Goal: Information Seeking & Learning: Find contact information

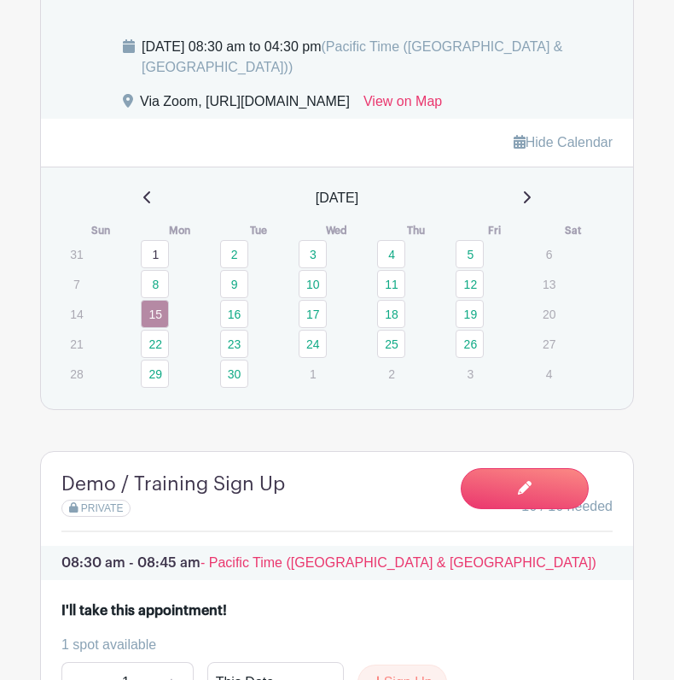
scroll to position [1250, 0]
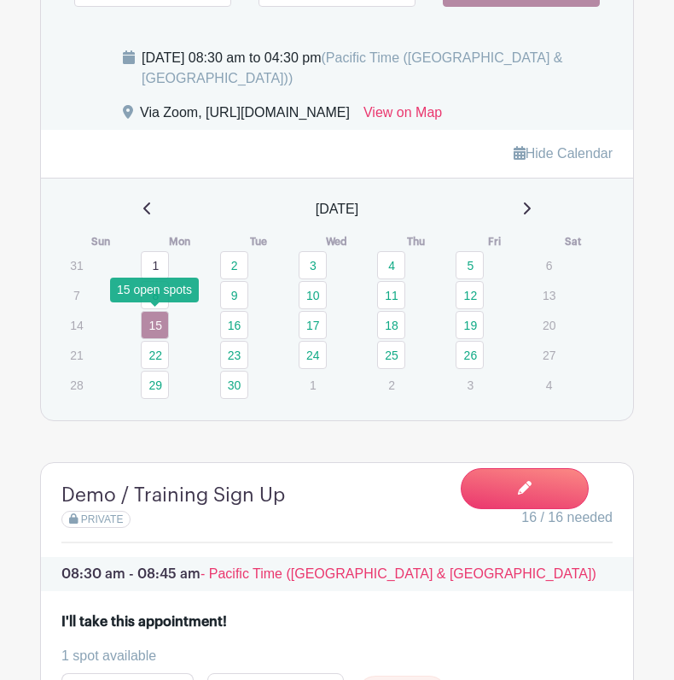
click at [155, 309] on link "8" at bounding box center [155, 295] width 28 height 28
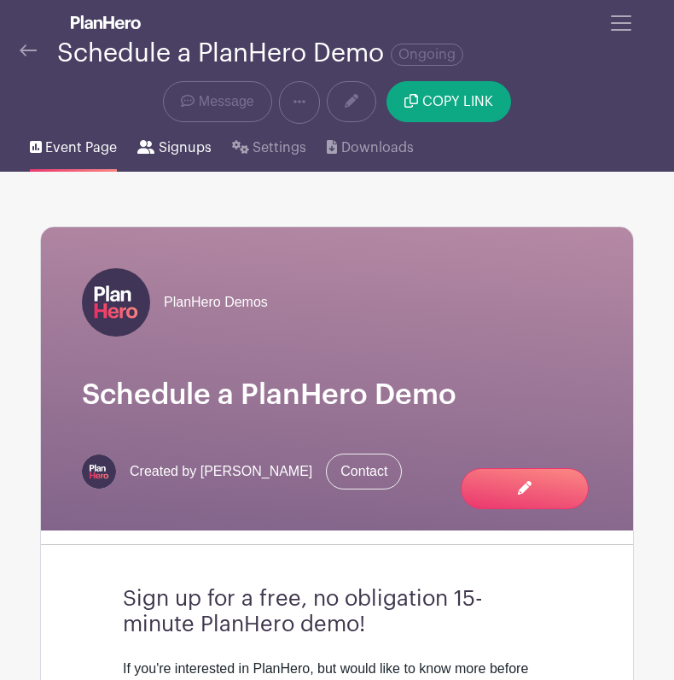
click at [178, 143] on span "Signups" at bounding box center [185, 147] width 53 height 20
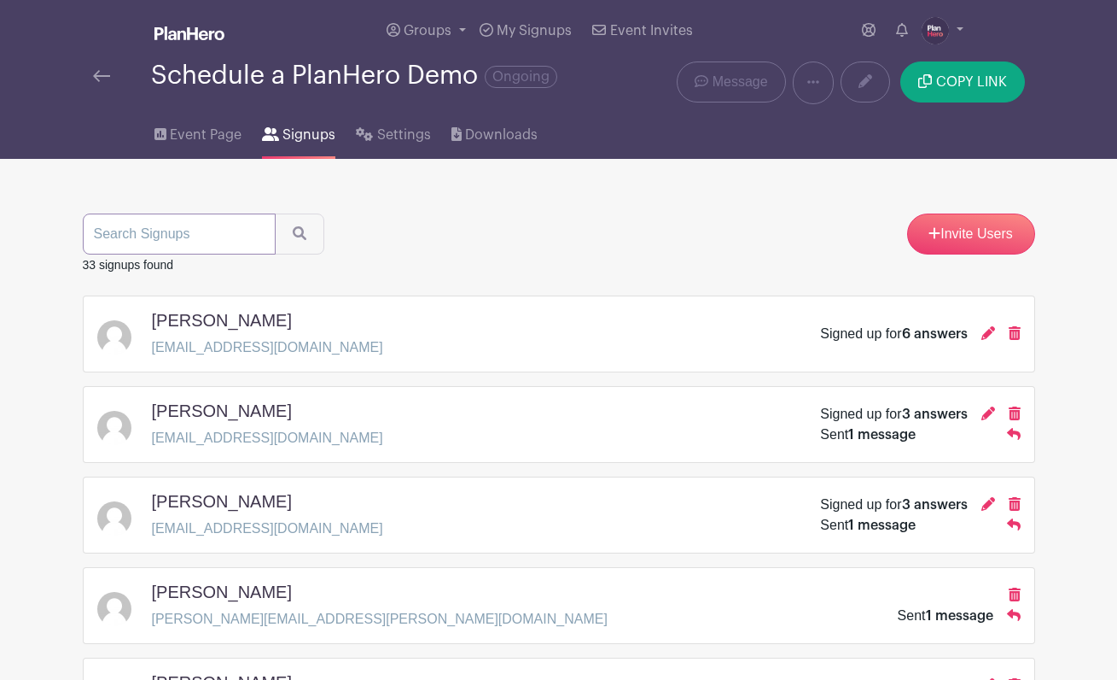
click at [134, 238] on input "search" at bounding box center [179, 233] width 193 height 41
type input "tanya"
click at [275, 213] on button "submit" at bounding box center [300, 233] width 50 height 41
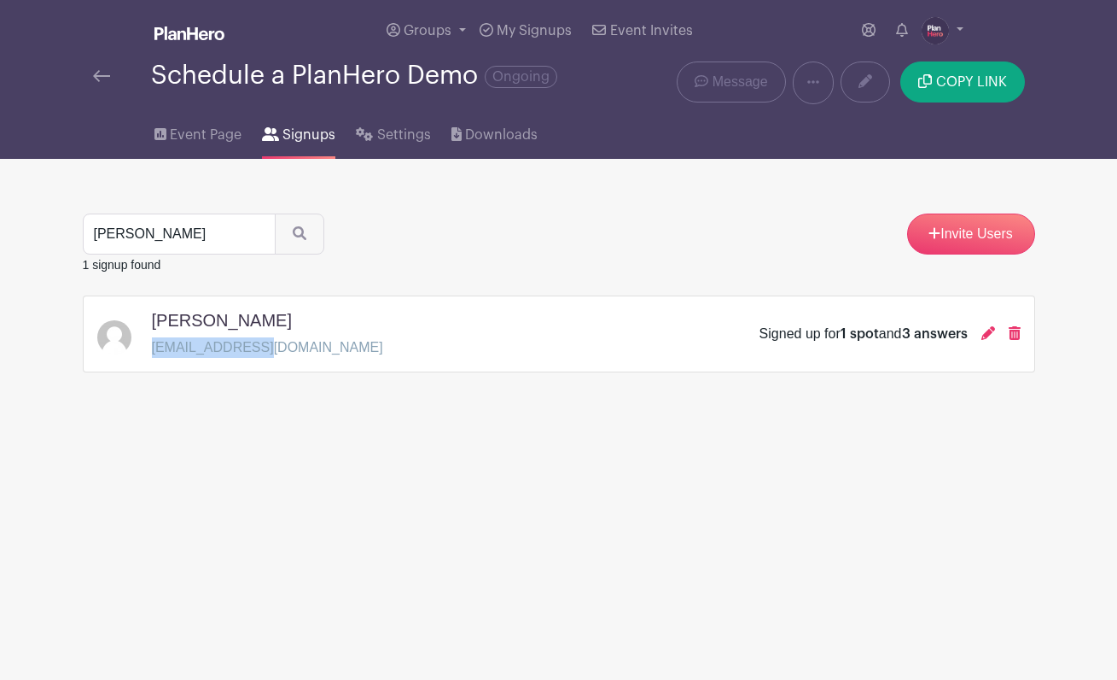
drag, startPoint x: 268, startPoint y: 350, endPoint x: 149, endPoint y: 353, distance: 118.7
click at [149, 353] on div "Tanya Ruder truder@kusd.edu Signed up for 1 spot and 3 answers" at bounding box center [559, 334] width 924 height 48
copy p "truder@kusd.edu"
click at [674, 332] on icon at bounding box center [989, 333] width 14 height 14
click at [674, 335] on icon at bounding box center [989, 333] width 14 height 14
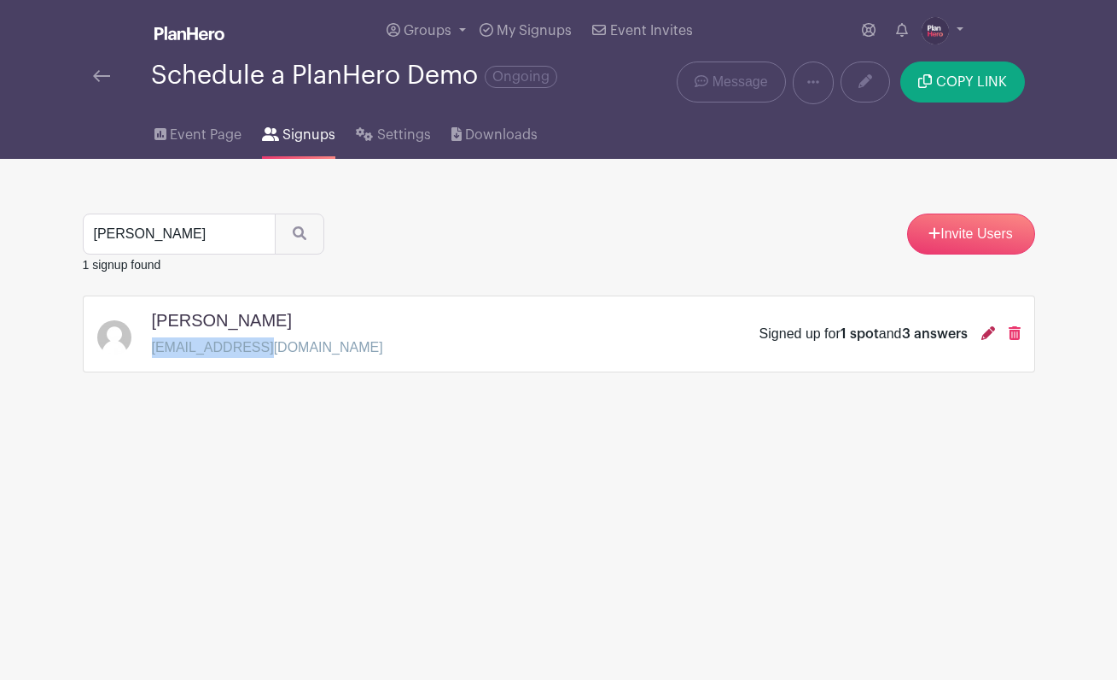
click at [674, 333] on icon at bounding box center [989, 333] width 14 height 14
click at [988, 335] on icon at bounding box center [989, 333] width 14 height 14
click at [986, 335] on icon at bounding box center [989, 333] width 14 height 14
click at [193, 134] on span "Event Page" at bounding box center [206, 135] width 72 height 20
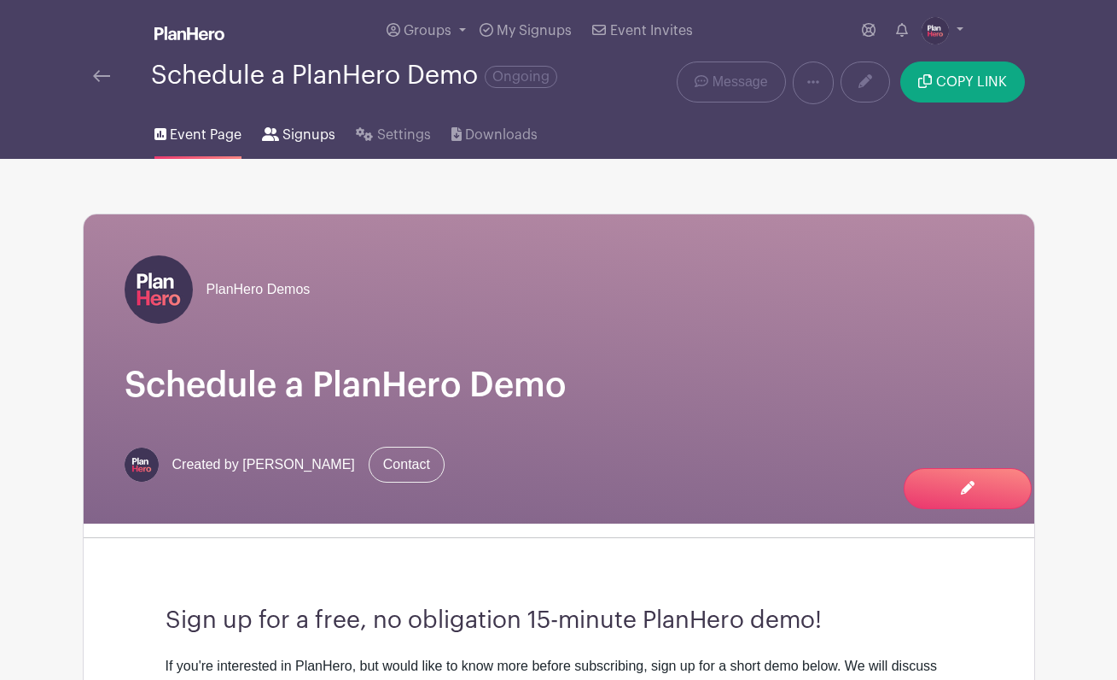
click at [301, 136] on span "Signups" at bounding box center [309, 135] width 53 height 20
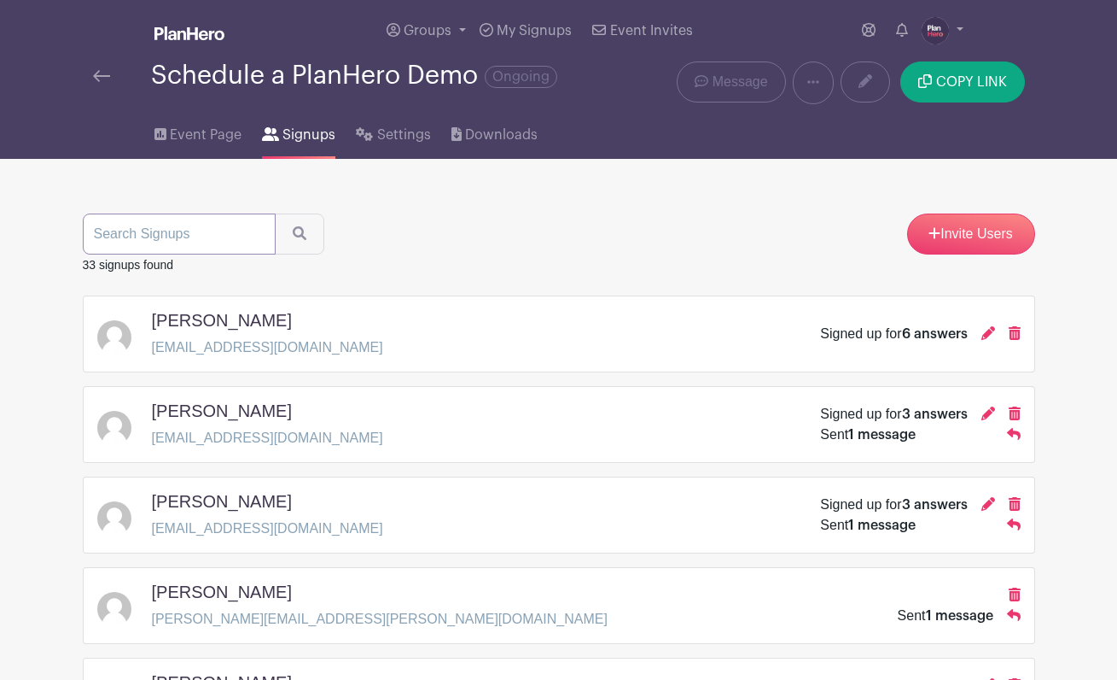
click at [153, 241] on input "search" at bounding box center [179, 233] width 193 height 41
type input "tanya"
click at [275, 213] on button "submit" at bounding box center [300, 233] width 50 height 41
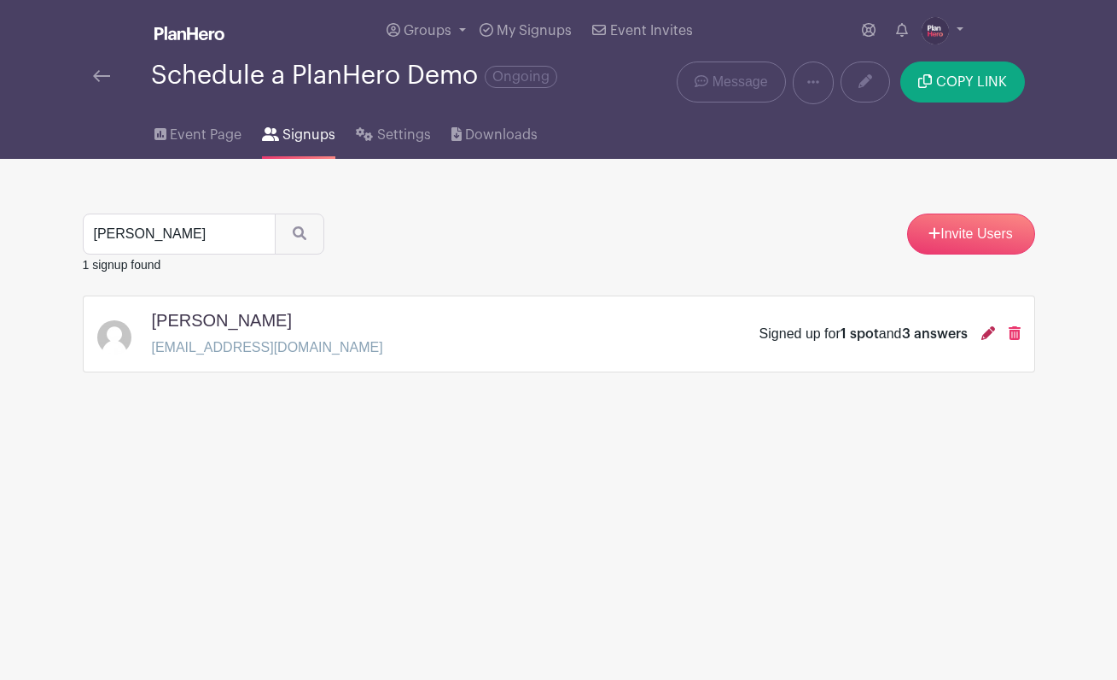
click at [988, 334] on icon at bounding box center [989, 333] width 14 height 14
click at [988, 333] on icon at bounding box center [989, 333] width 14 height 14
click at [184, 133] on span "Event Page" at bounding box center [206, 135] width 72 height 20
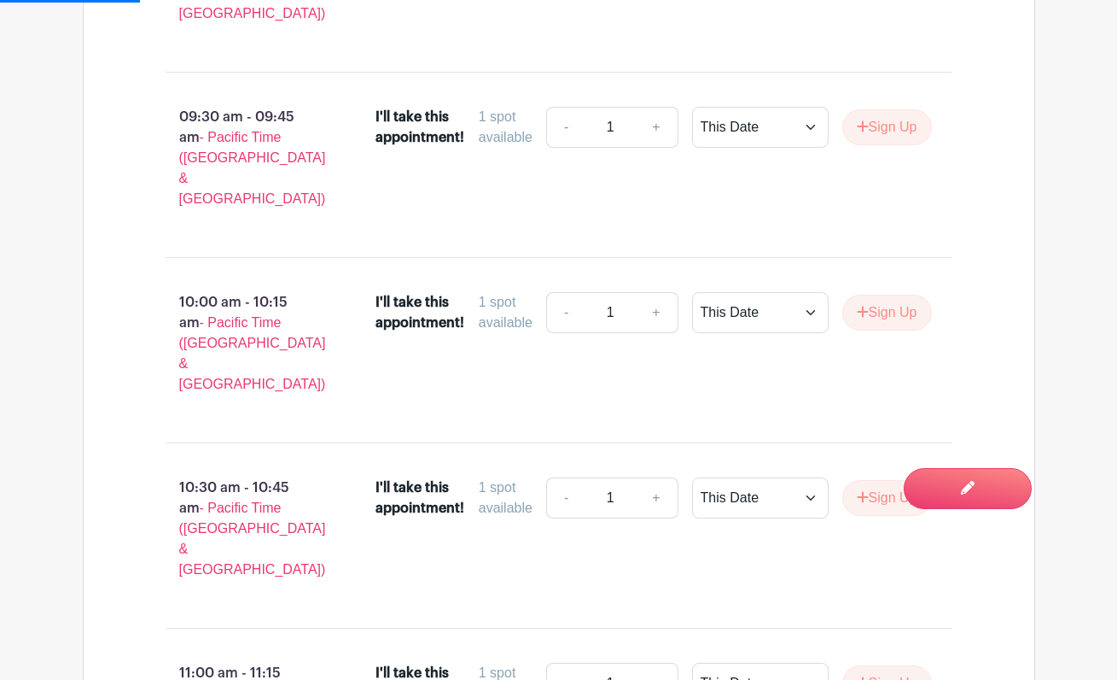
scroll to position [2211, 0]
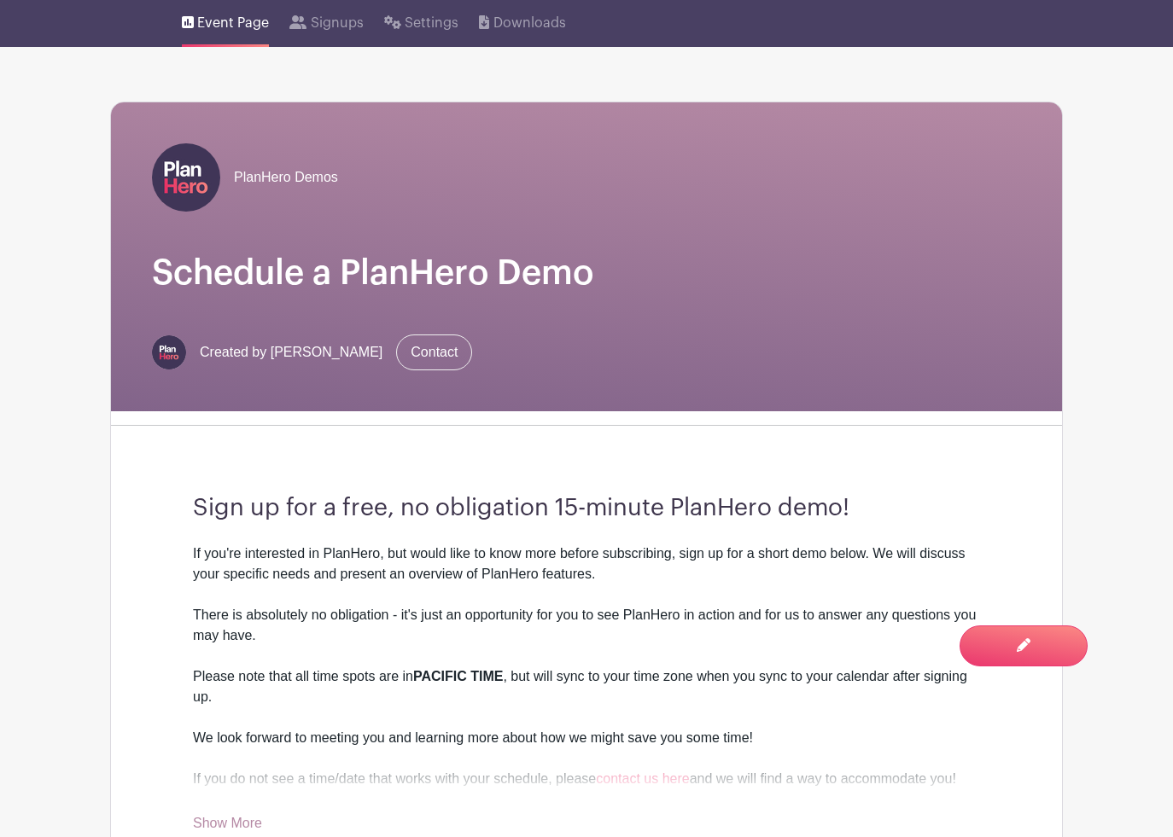
scroll to position [30, 0]
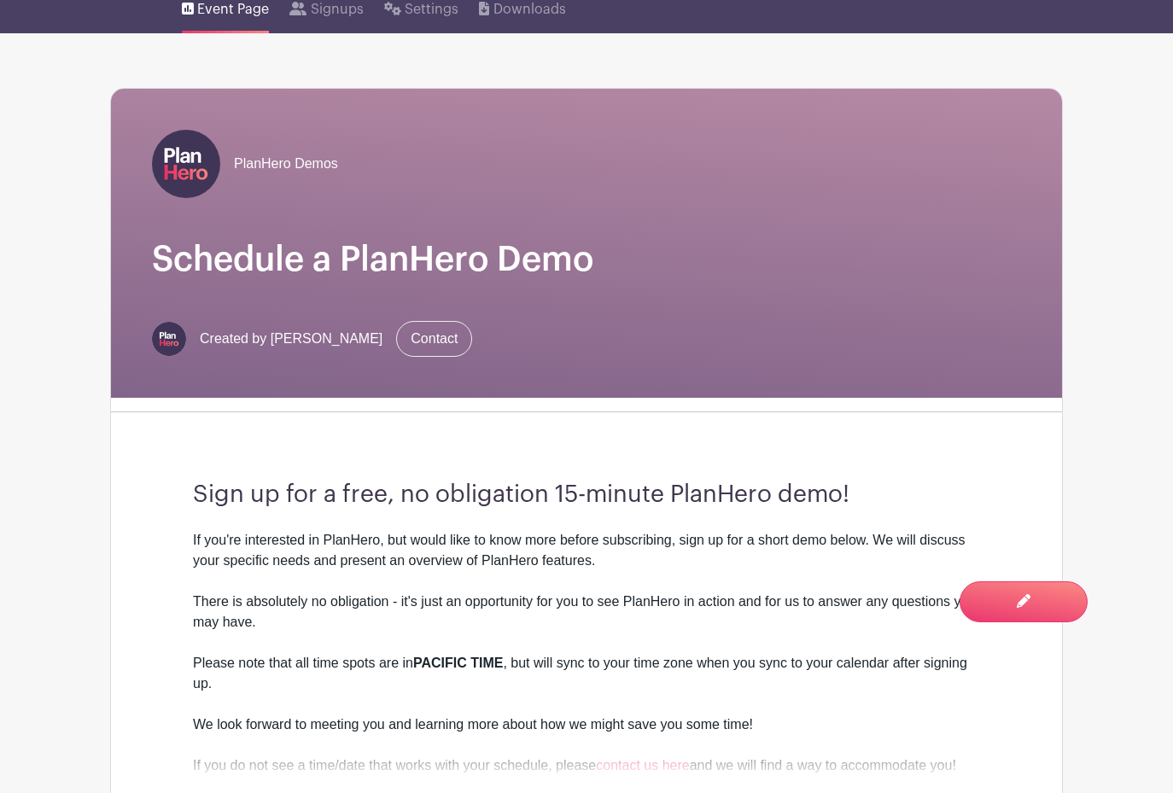
scroll to position [9, 0]
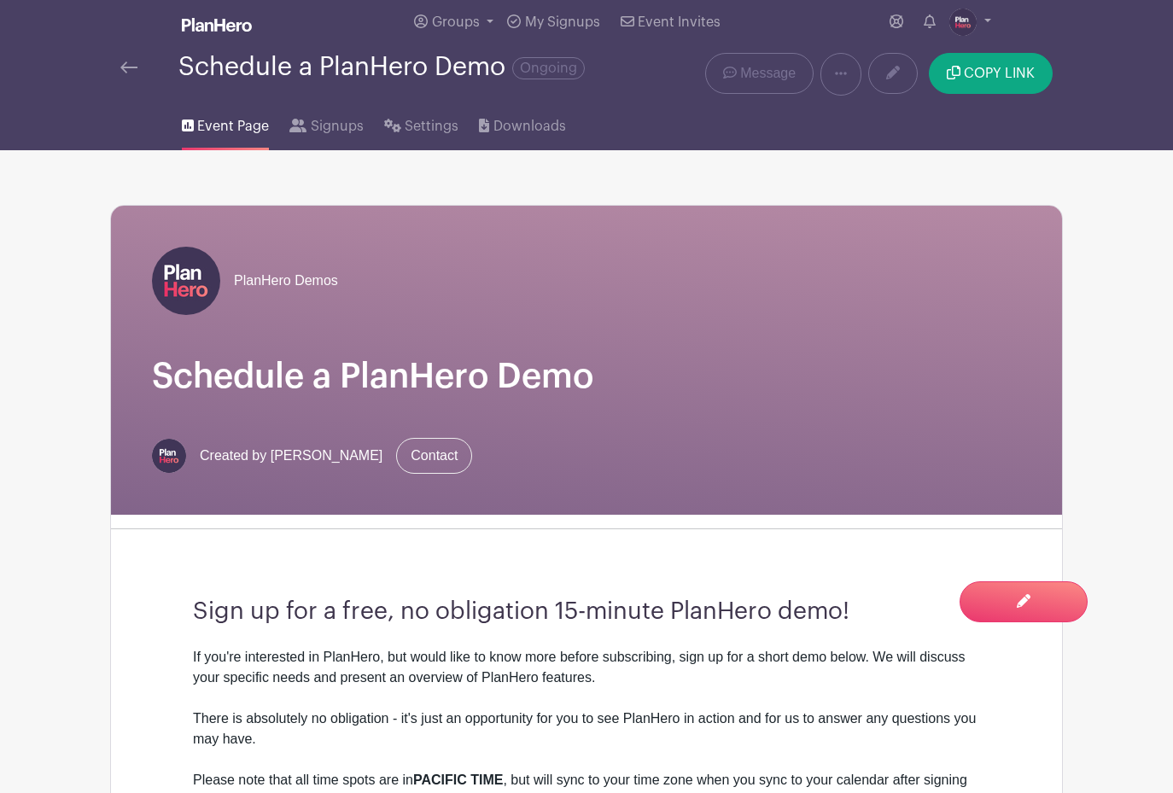
click at [453, 359] on h1 "Schedule a PlanHero Demo" at bounding box center [586, 376] width 869 height 41
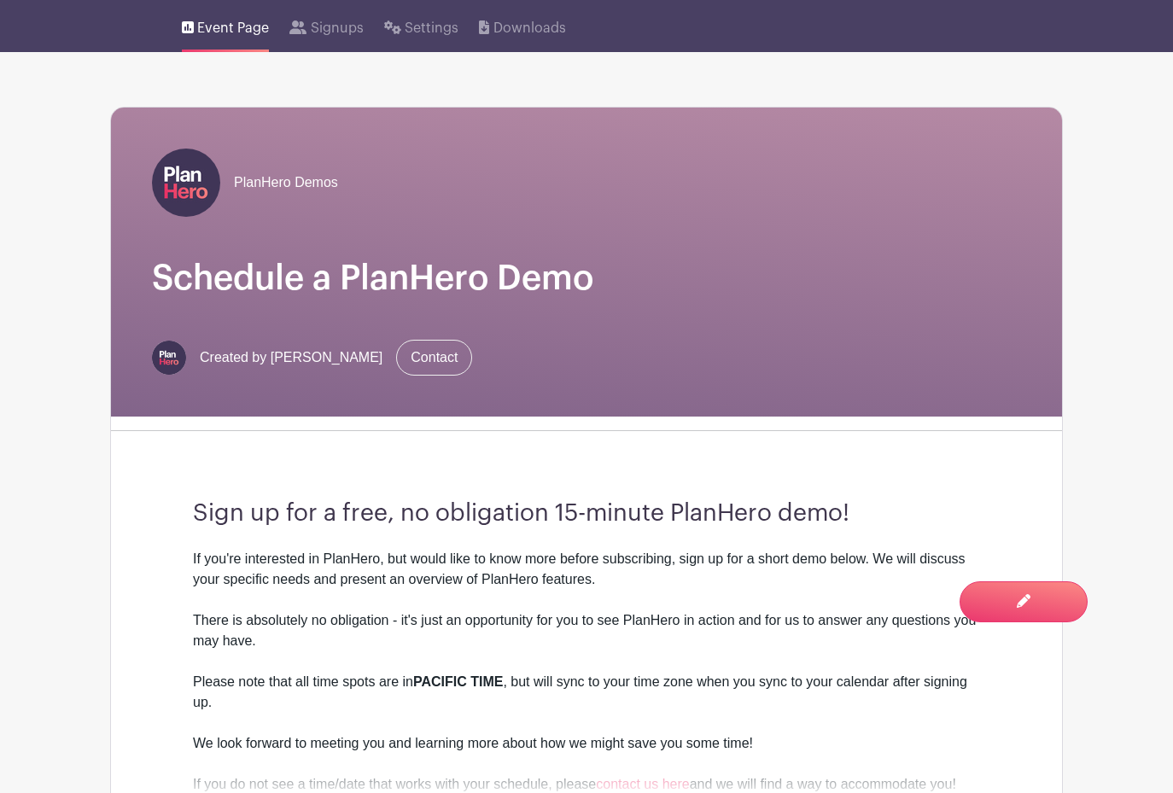
scroll to position [0, 0]
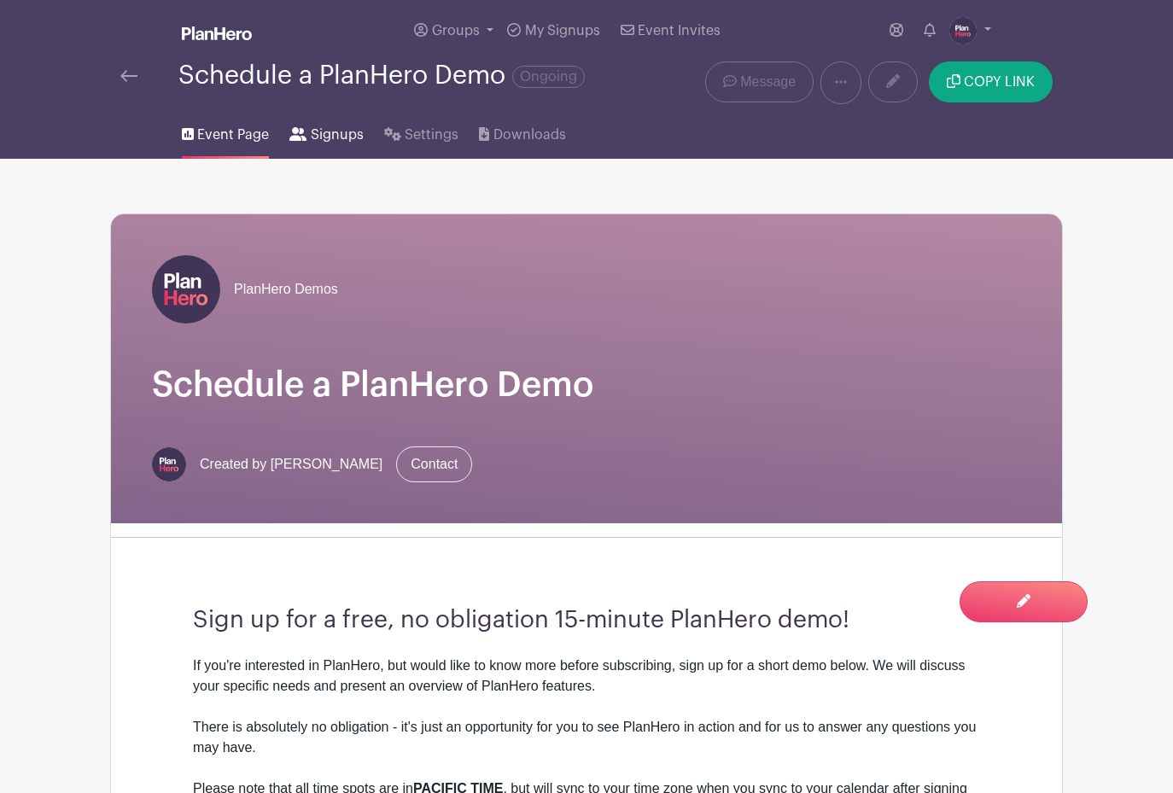
click at [324, 138] on span "Signups" at bounding box center [337, 135] width 53 height 20
click at [317, 137] on span "Signups" at bounding box center [337, 135] width 53 height 20
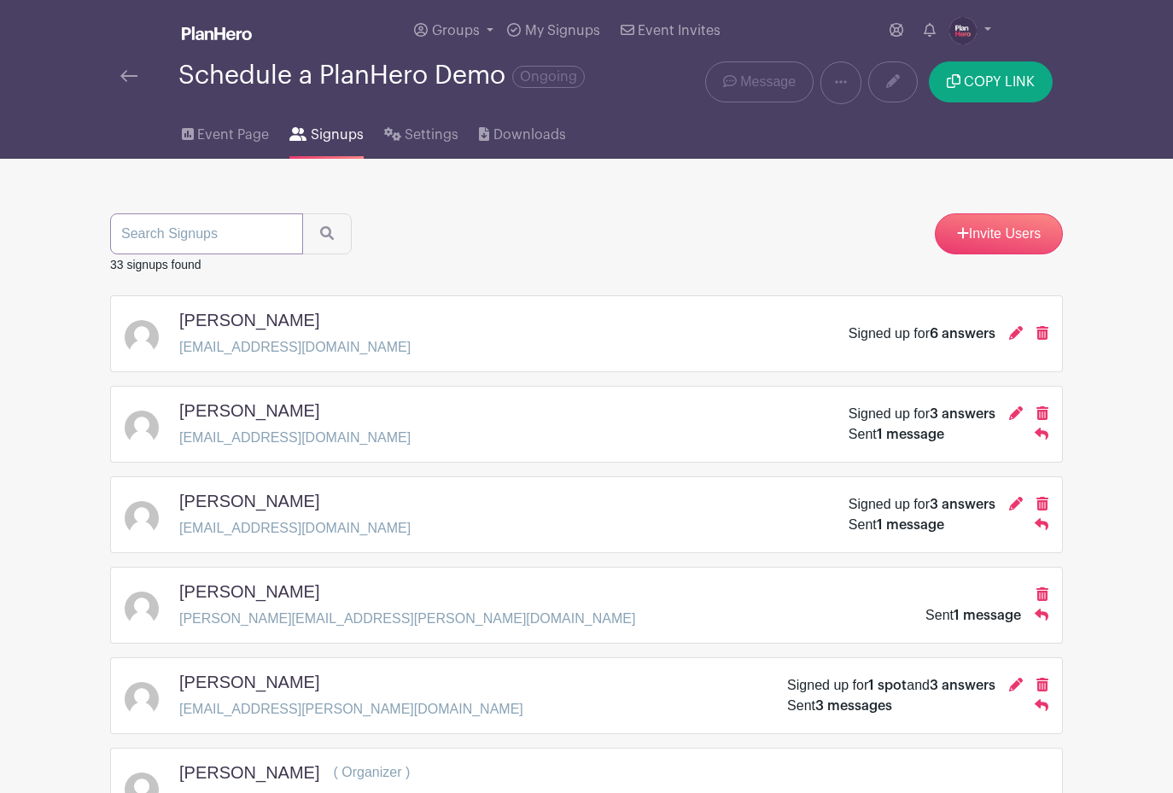
click at [170, 250] on input "search" at bounding box center [206, 233] width 193 height 41
type input "Tanya"
click at [302, 213] on button "submit" at bounding box center [327, 233] width 50 height 41
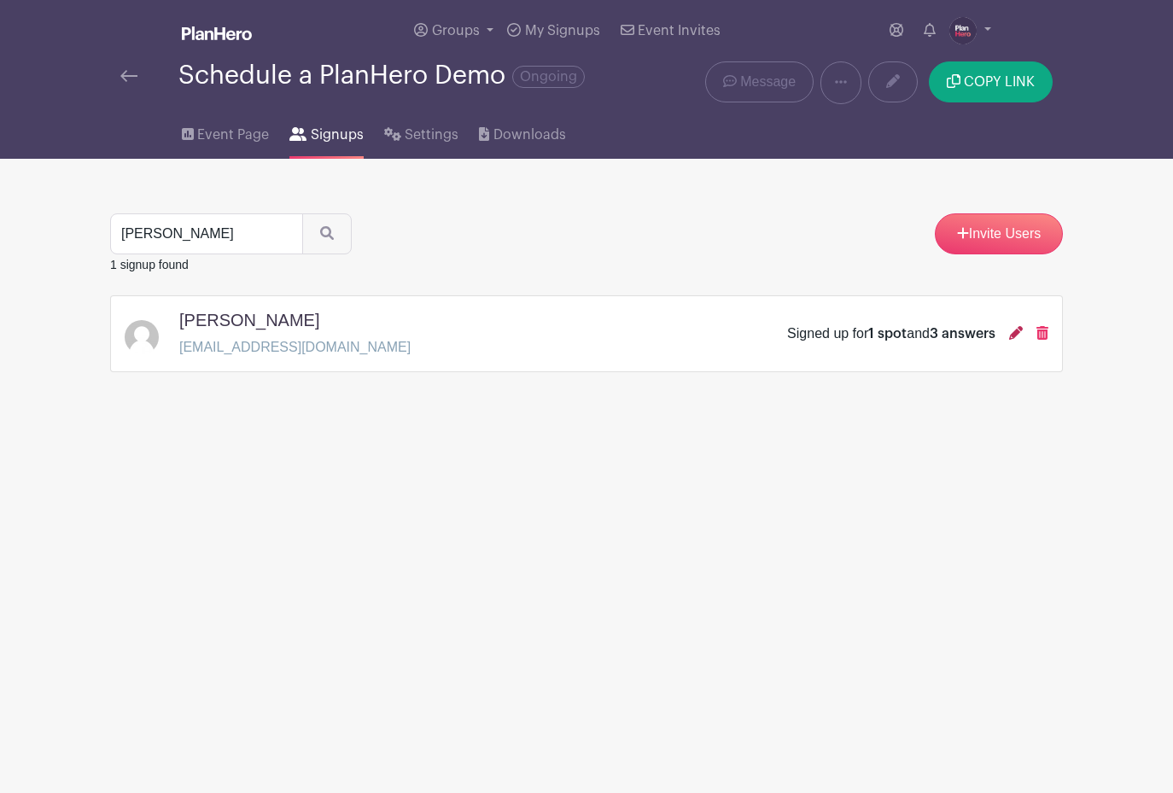
click at [1014, 335] on icon at bounding box center [1016, 333] width 14 height 14
click at [1015, 330] on icon at bounding box center [1016, 333] width 14 height 14
click at [1012, 332] on icon at bounding box center [1016, 333] width 14 height 14
click at [1012, 330] on icon at bounding box center [1016, 333] width 14 height 14
click at [214, 324] on h5 "[PERSON_NAME]" at bounding box center [249, 320] width 140 height 20
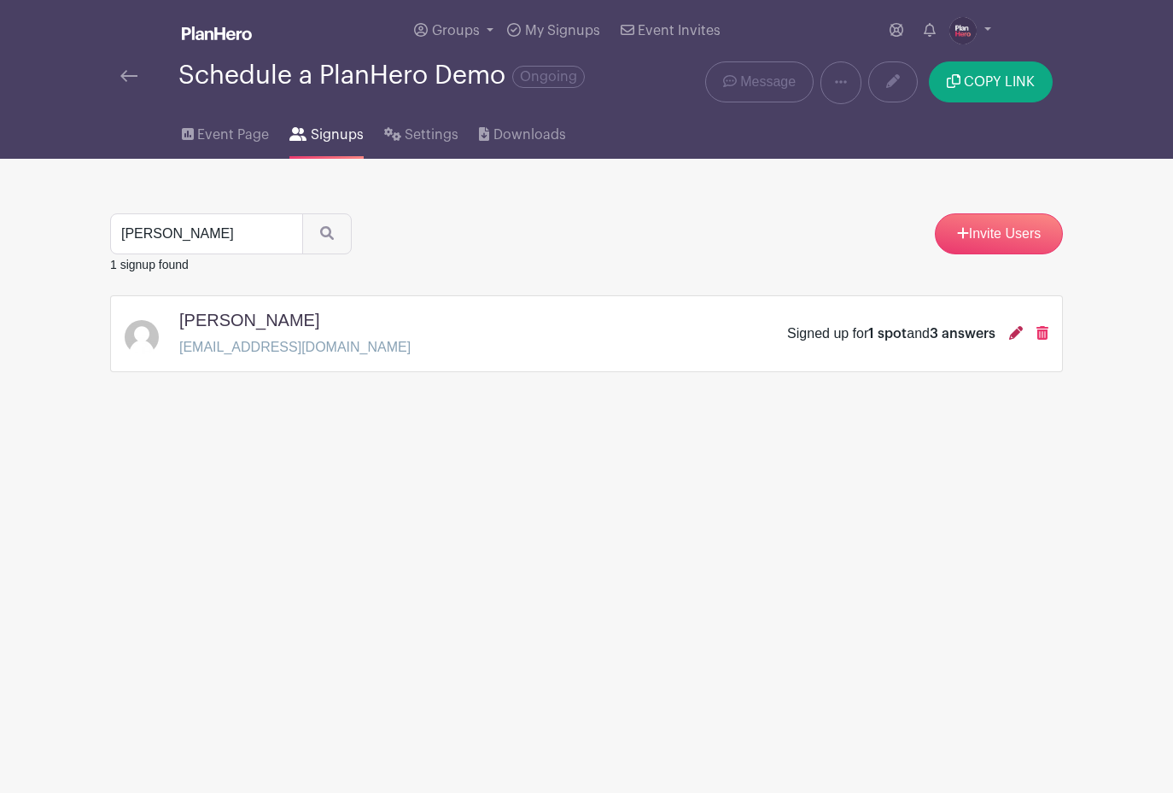
click at [1013, 333] on icon at bounding box center [1016, 333] width 14 height 14
click at [234, 137] on span "Event Page" at bounding box center [233, 135] width 72 height 20
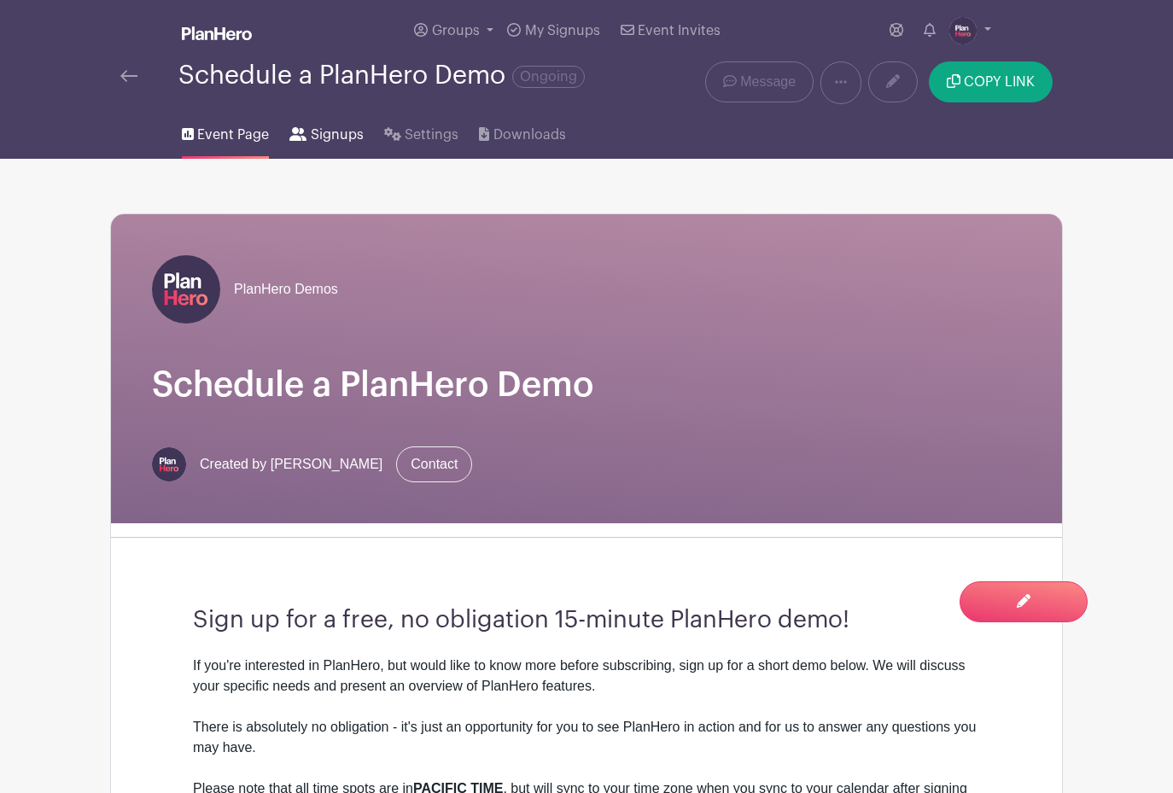
click at [326, 142] on span "Signups" at bounding box center [337, 135] width 53 height 20
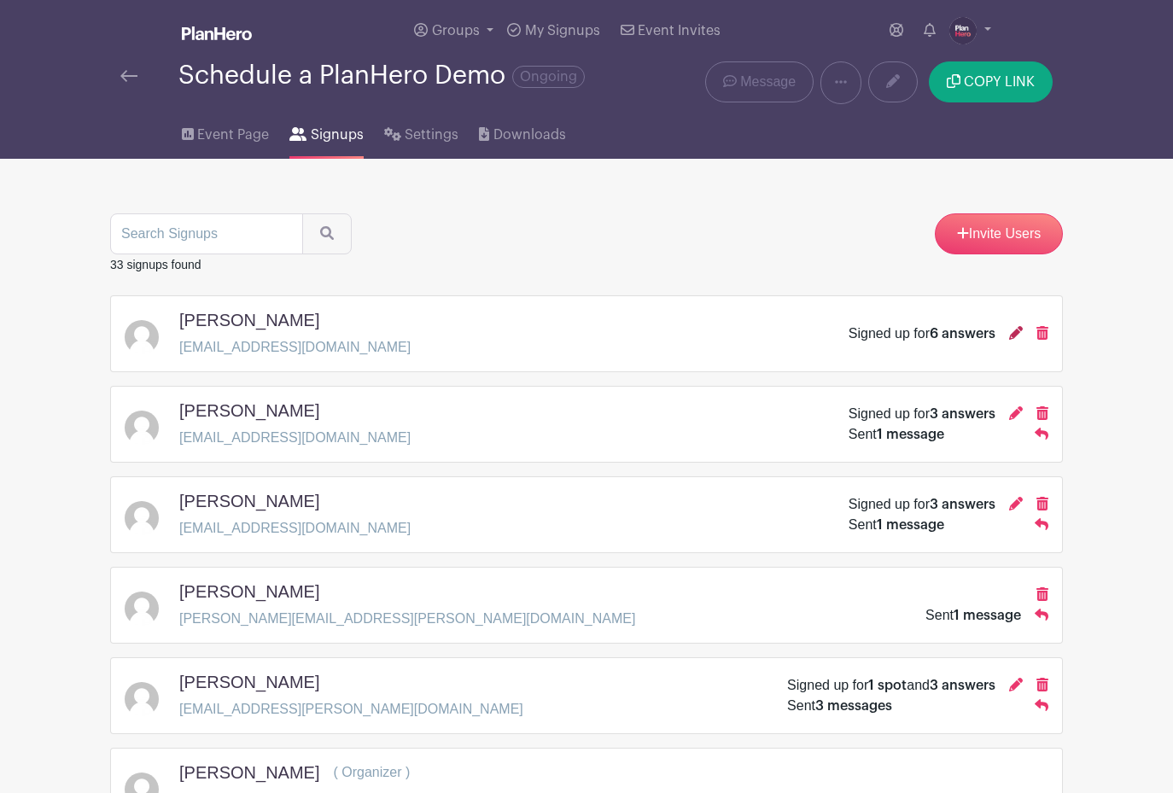
click at [1014, 335] on icon at bounding box center [1016, 333] width 14 height 14
click at [1017, 416] on icon at bounding box center [1016, 413] width 14 height 14
click at [1012, 411] on icon at bounding box center [1016, 413] width 14 height 14
click at [114, 77] on div "Schedule a PlanHero Demo Ongoing" at bounding box center [388, 82] width 556 height 43
click at [458, 33] on span "Groups" at bounding box center [456, 31] width 48 height 14
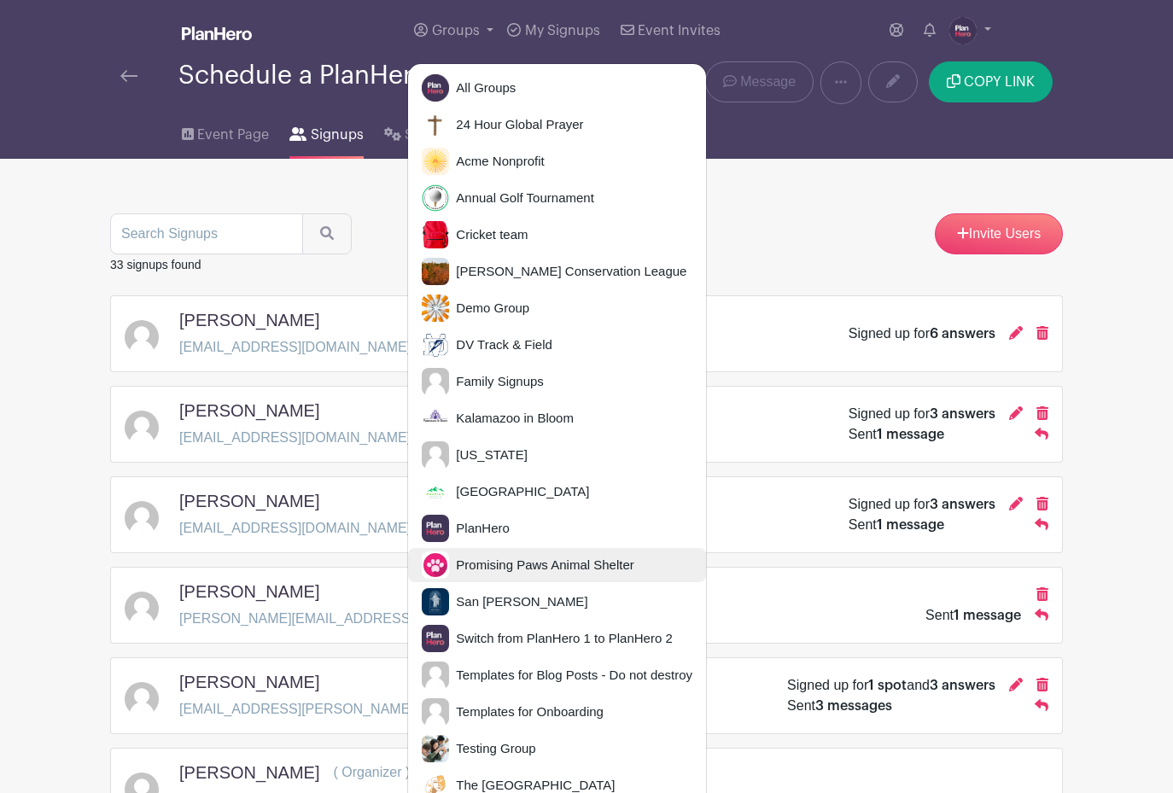
click at [493, 556] on span "Promising Paws Animal Shelter" at bounding box center [541, 566] width 184 height 20
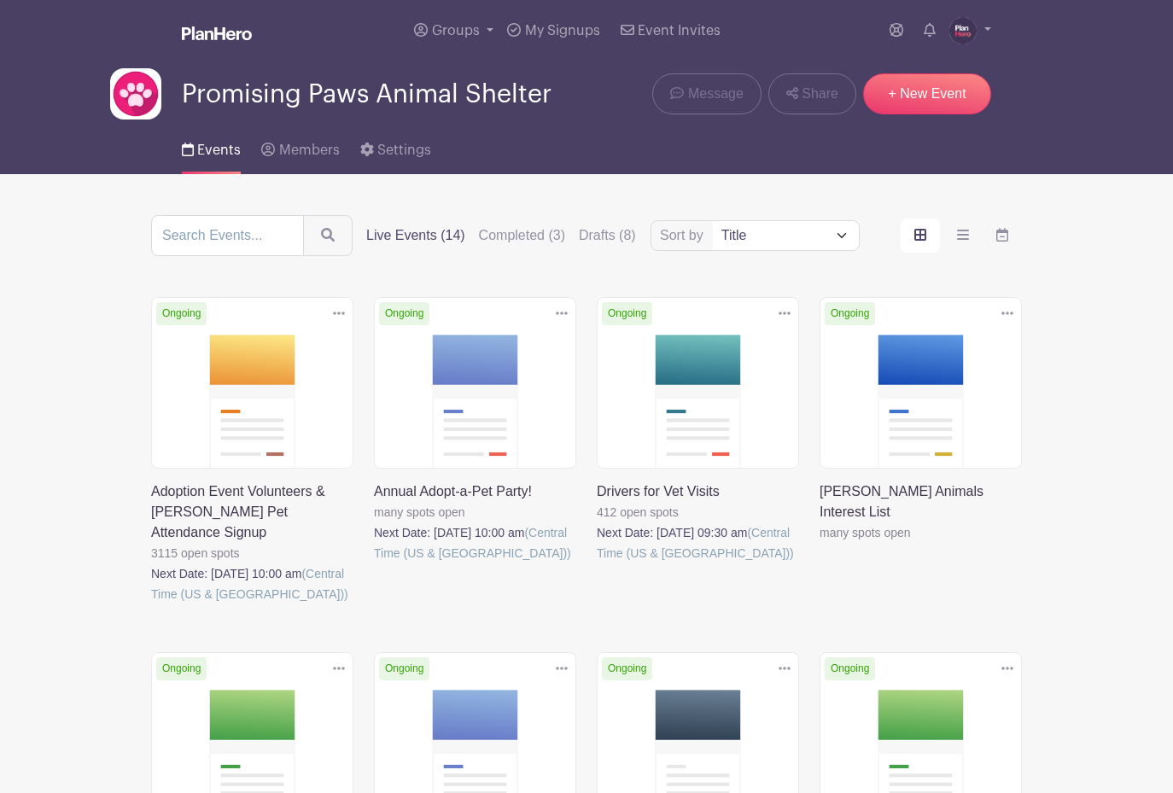
click at [374, 563] on link at bounding box center [374, 563] width 0 height 0
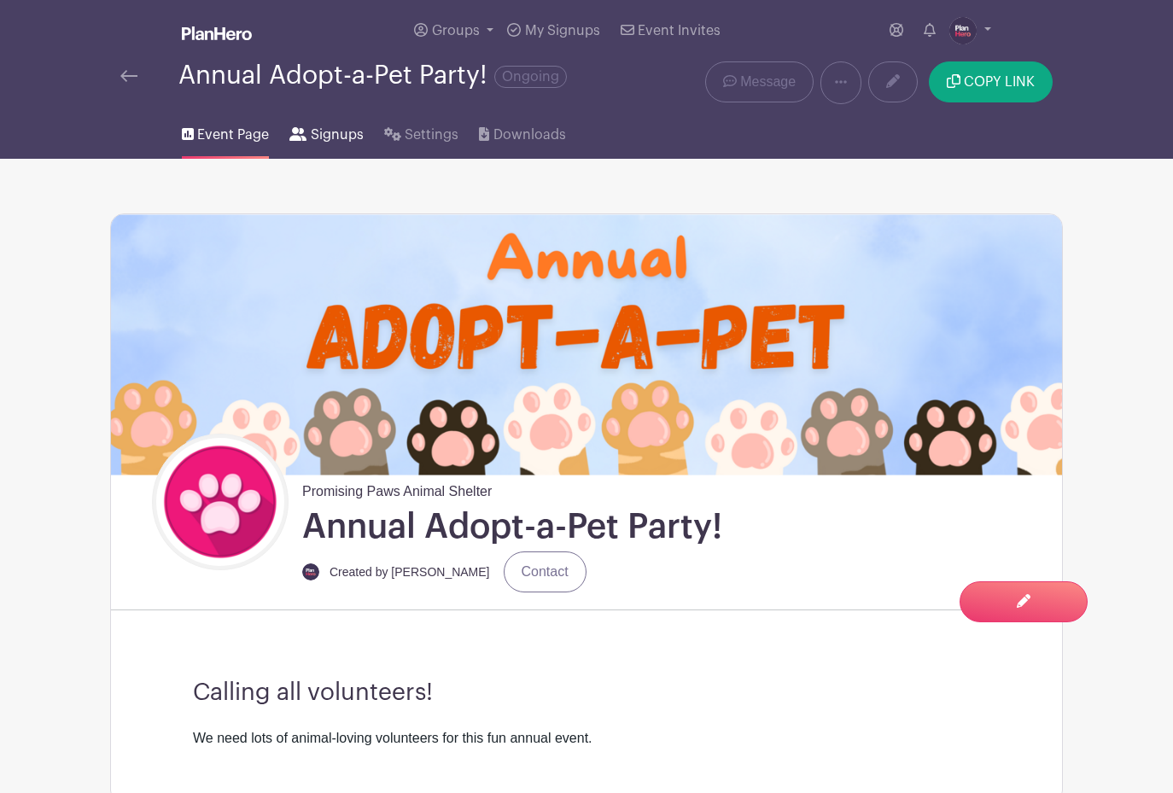
click at [330, 137] on span "Signups" at bounding box center [337, 135] width 53 height 20
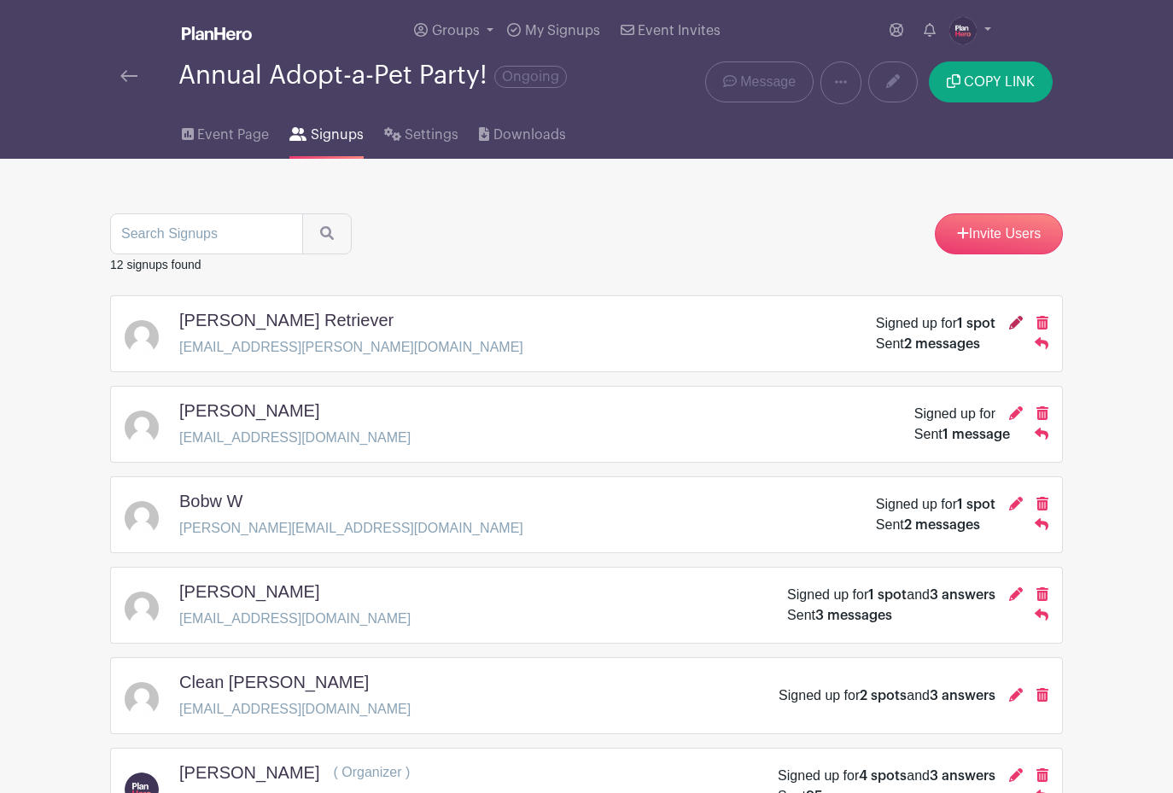
click at [1015, 322] on icon at bounding box center [1016, 323] width 14 height 14
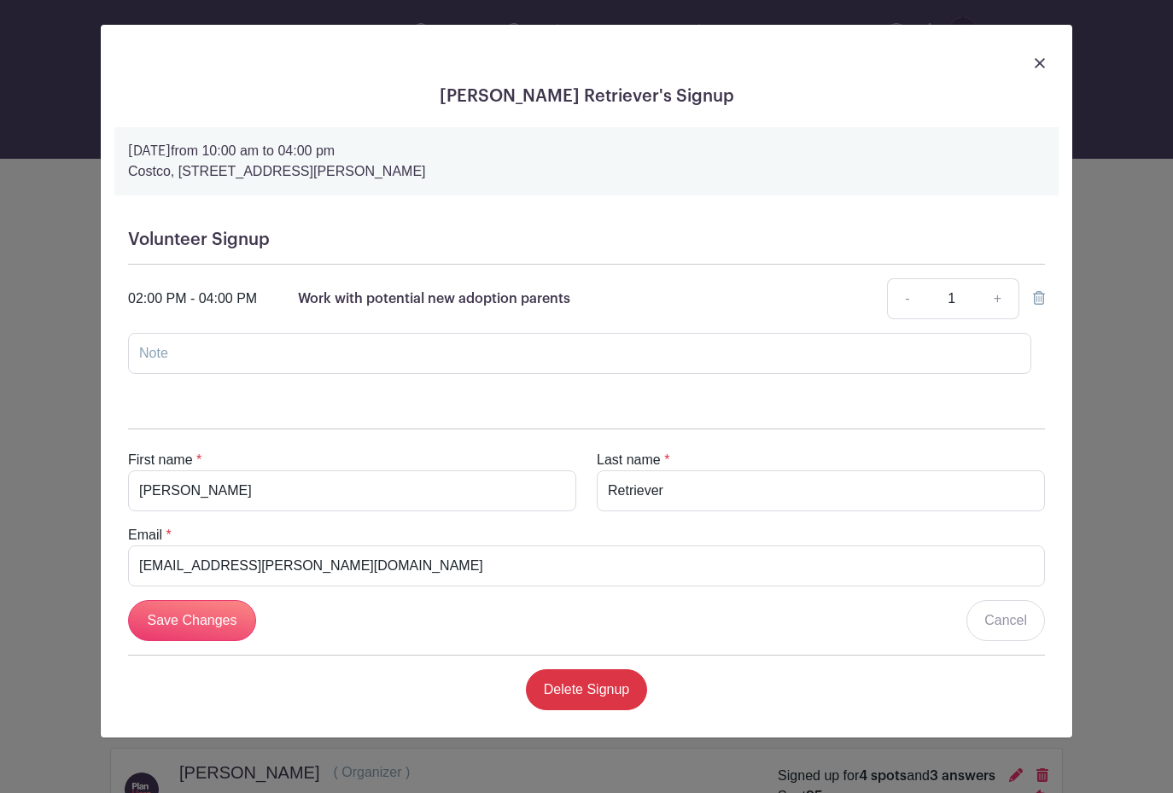
click at [1042, 59] on img at bounding box center [1040, 63] width 10 height 10
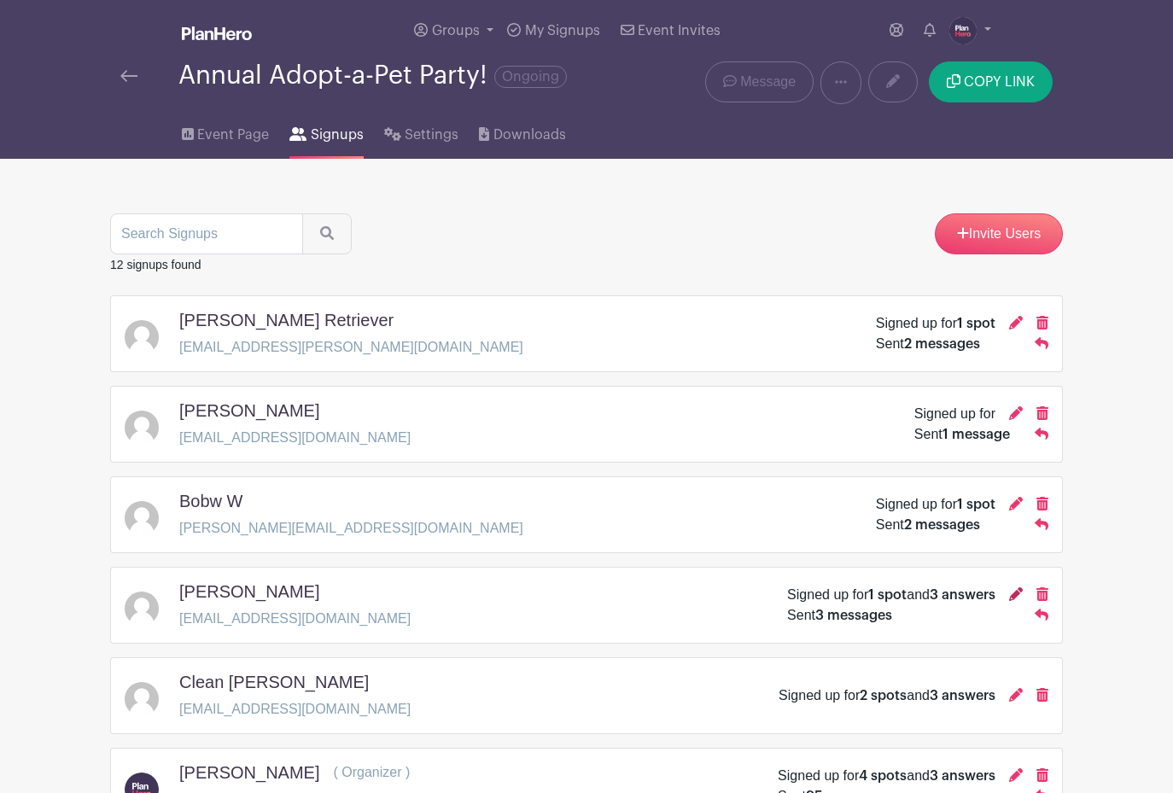
click at [1016, 592] on icon at bounding box center [1016, 594] width 14 height 14
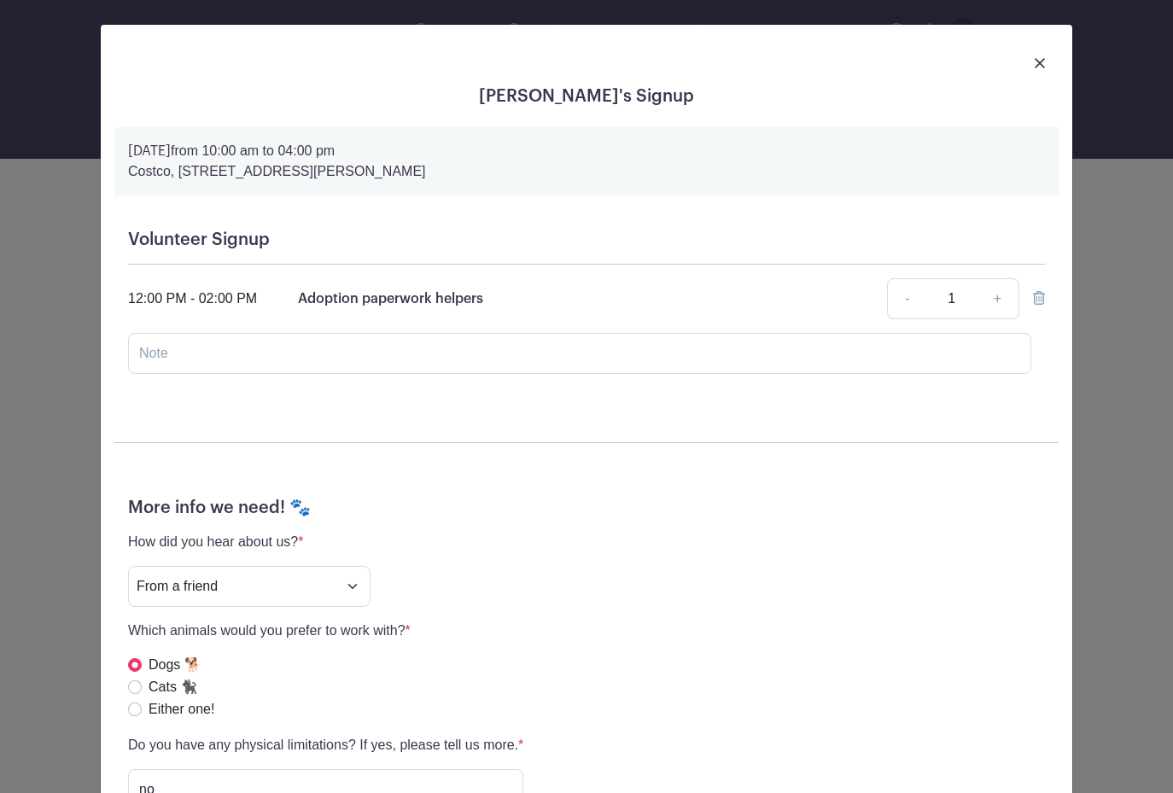
click at [1042, 58] on img at bounding box center [1040, 63] width 10 height 10
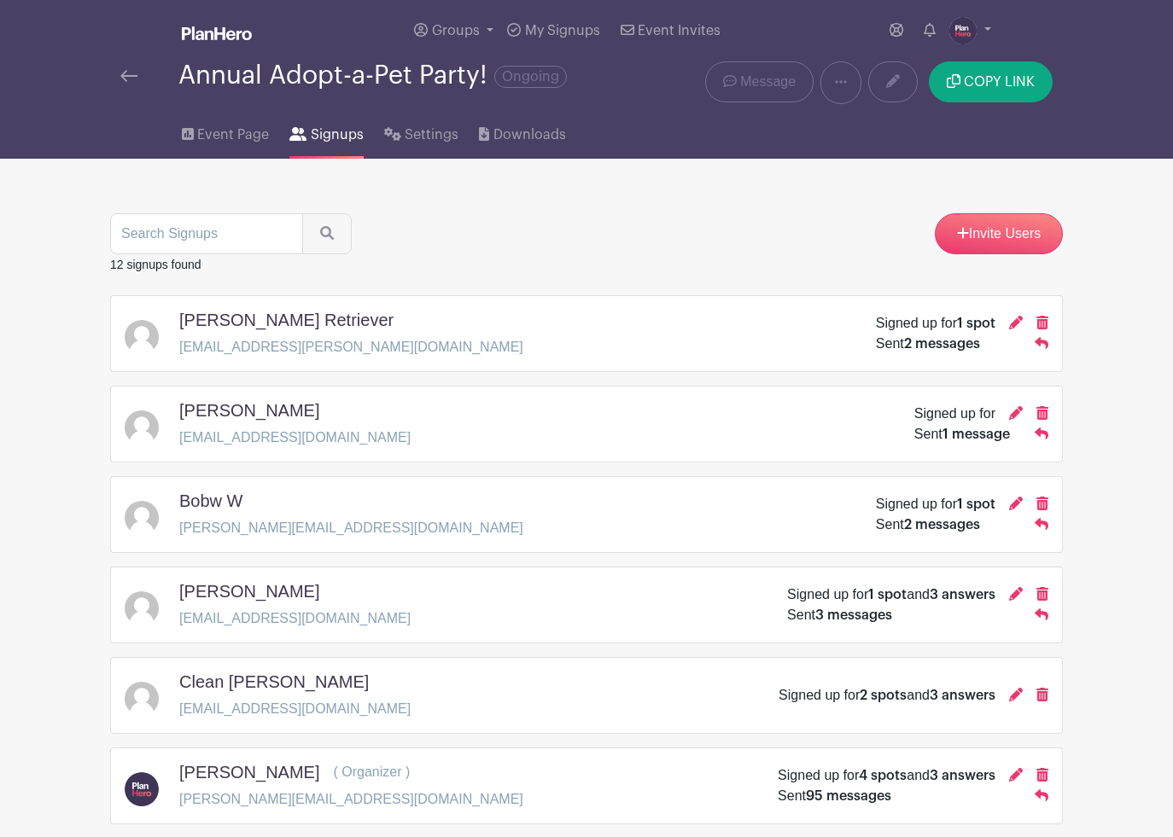
click at [126, 75] on img at bounding box center [128, 76] width 17 height 12
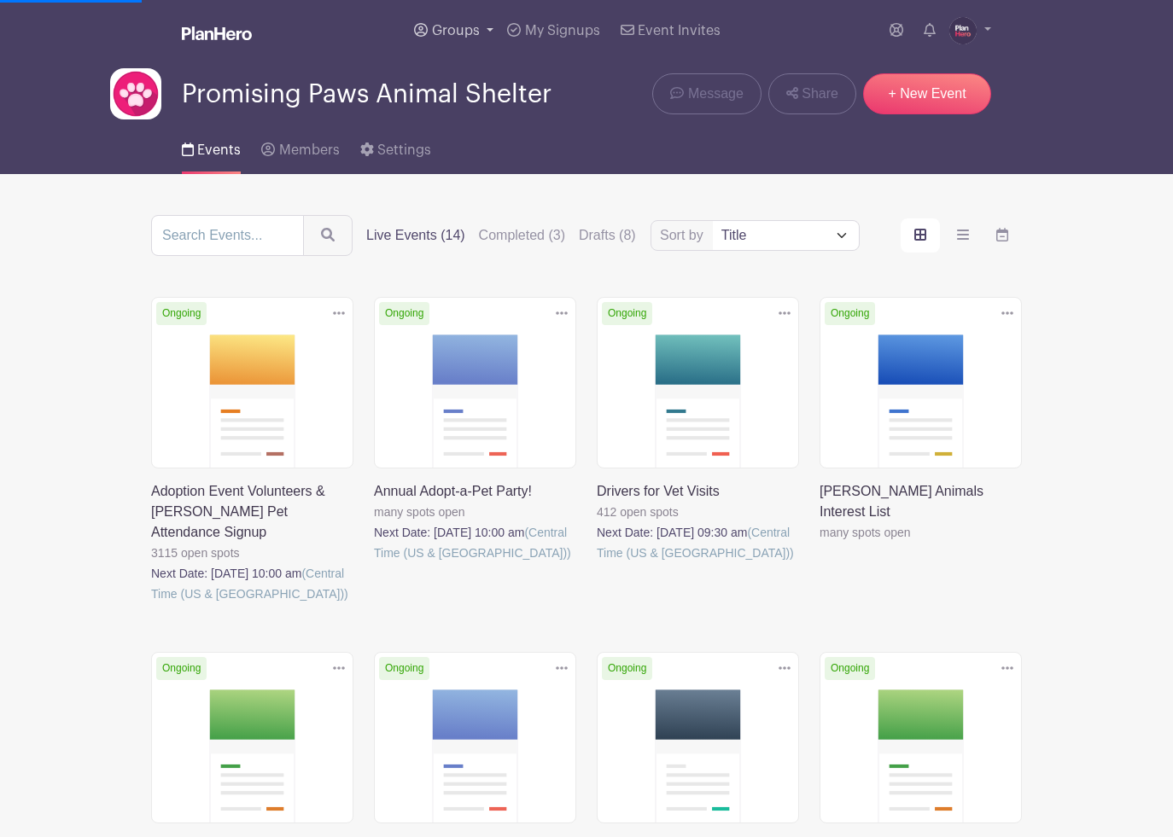
click at [461, 32] on span "Groups" at bounding box center [456, 31] width 48 height 14
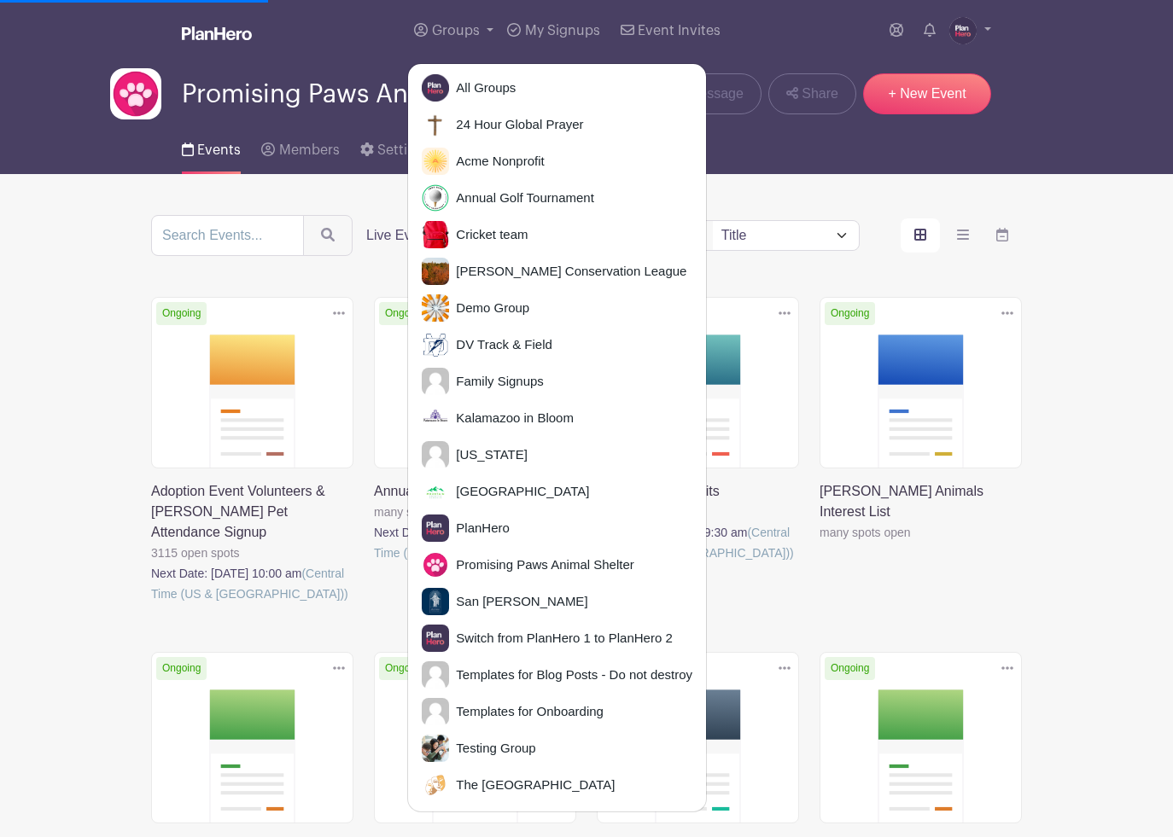
click at [923, 155] on div "Events Members Settings" at bounding box center [586, 147] width 973 height 55
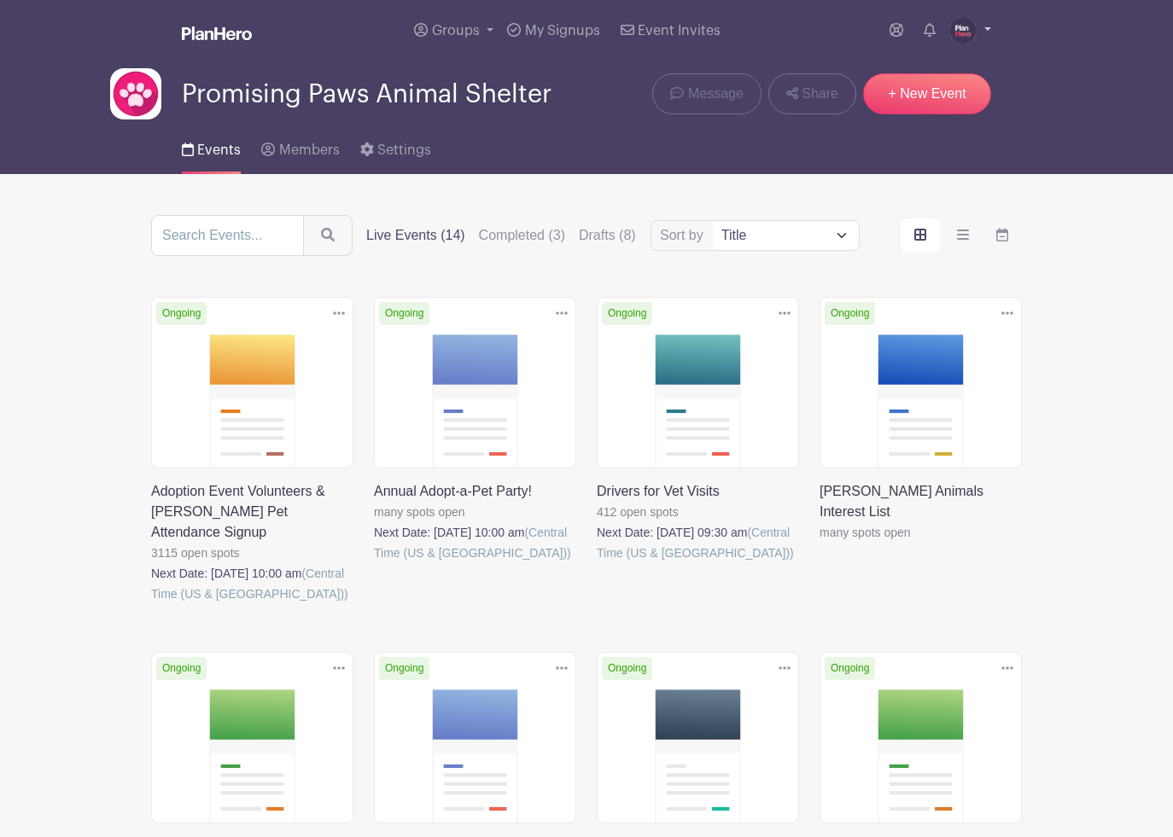
click at [964, 32] on img at bounding box center [962, 30] width 27 height 27
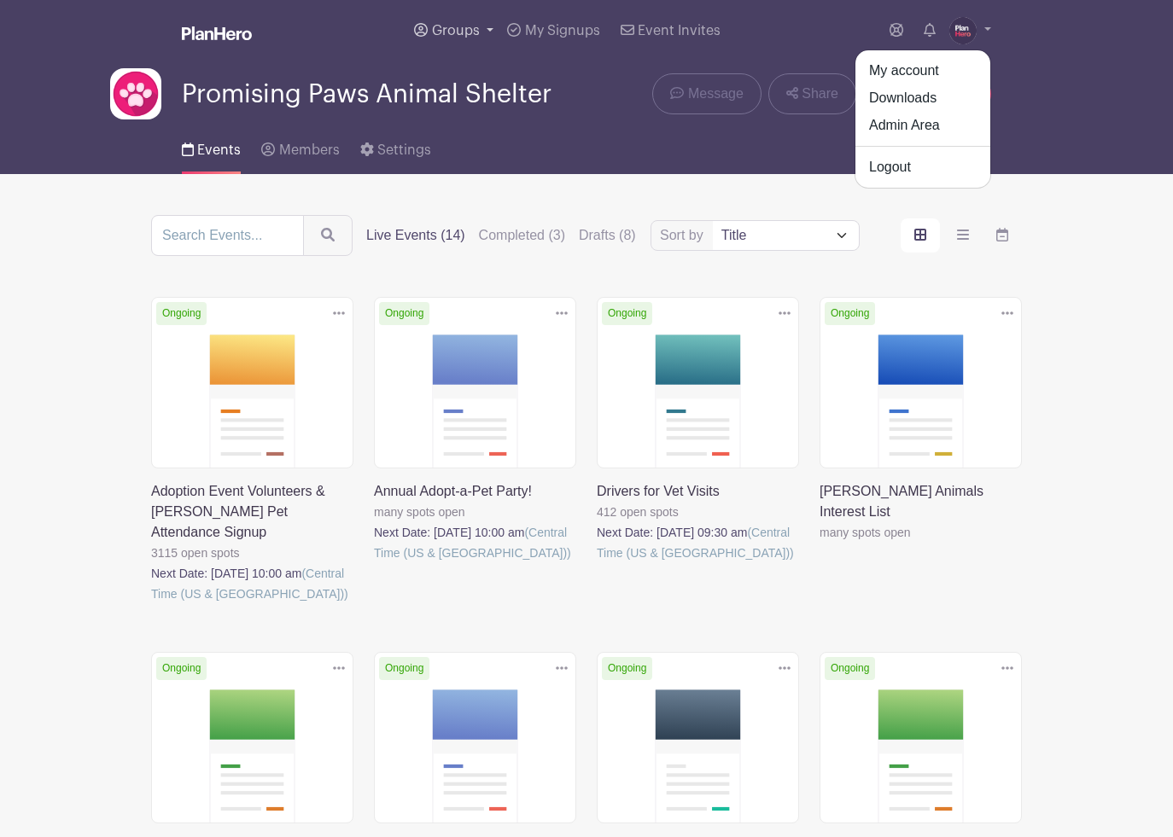
click at [436, 26] on span "Groups" at bounding box center [456, 31] width 48 height 14
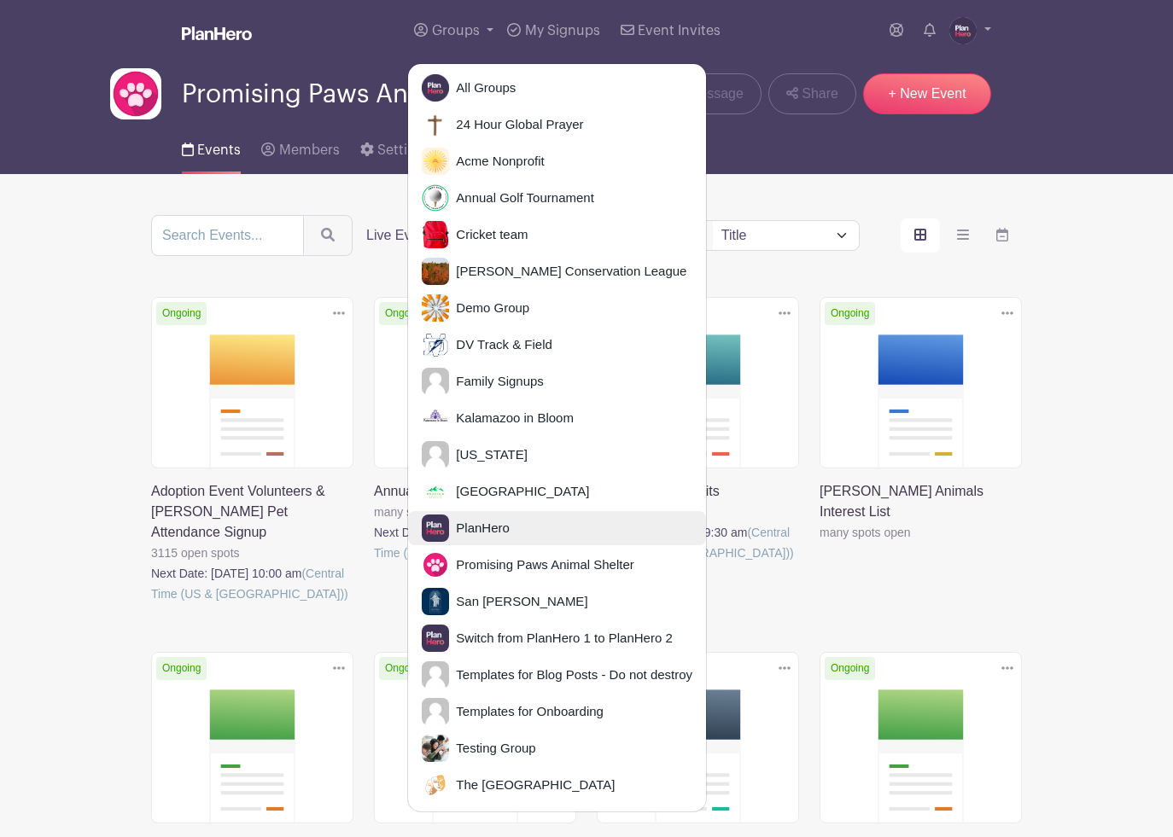
click at [468, 523] on span "PlanHero" at bounding box center [479, 529] width 61 height 20
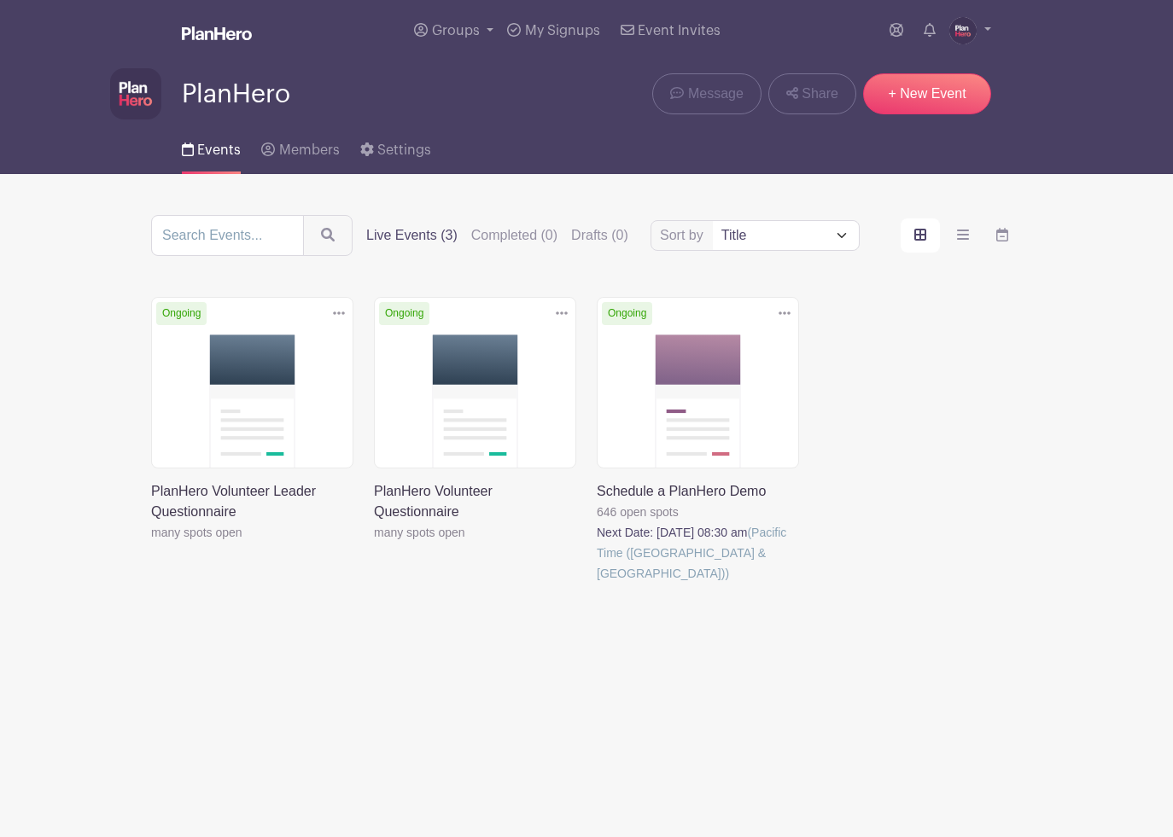
click at [597, 584] on link at bounding box center [597, 584] width 0 height 0
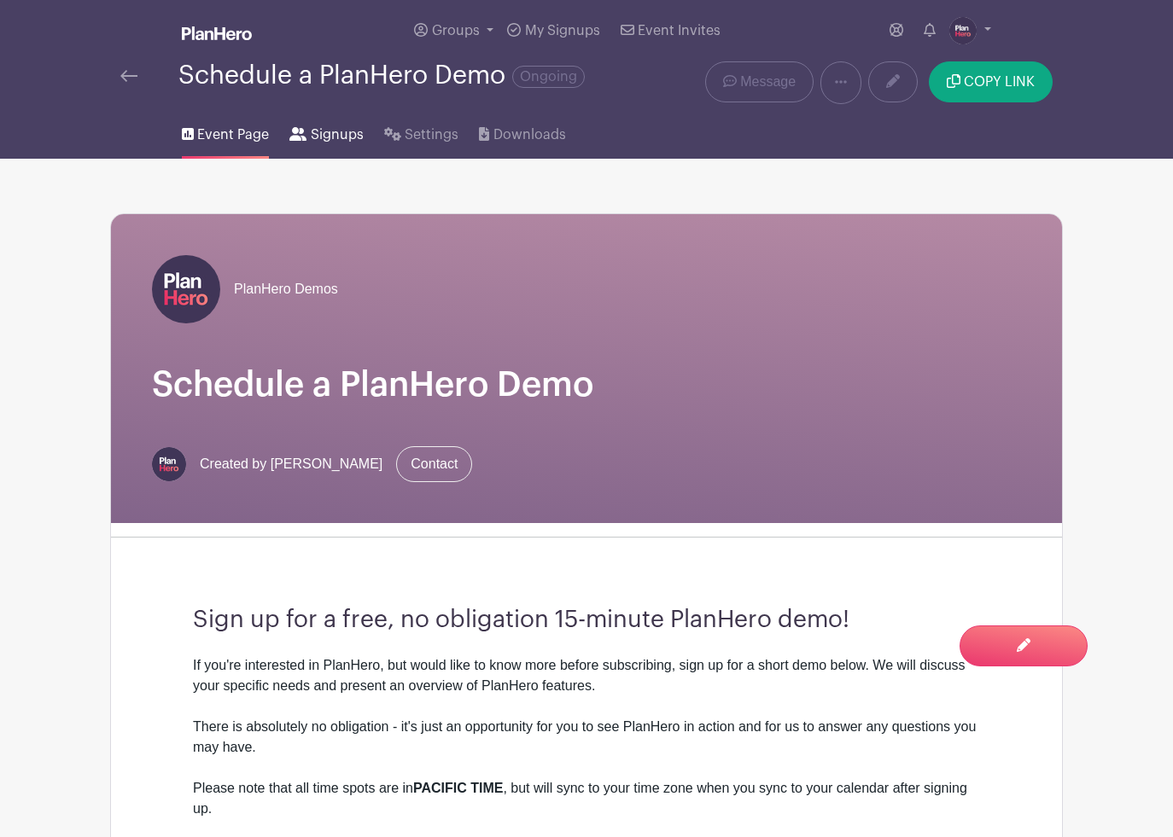
click at [322, 138] on span "Signups" at bounding box center [337, 135] width 53 height 20
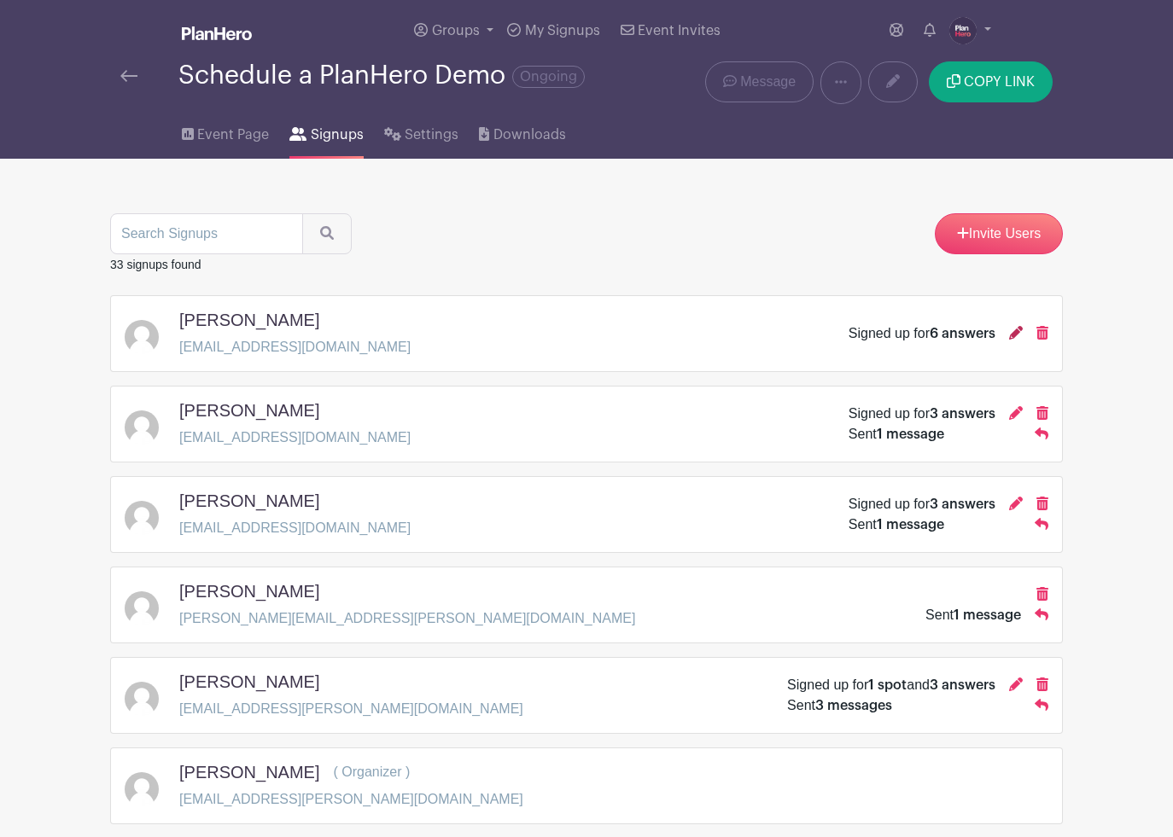
click at [1015, 335] on icon at bounding box center [1016, 333] width 14 height 14
click at [1016, 336] on icon at bounding box center [1016, 333] width 14 height 14
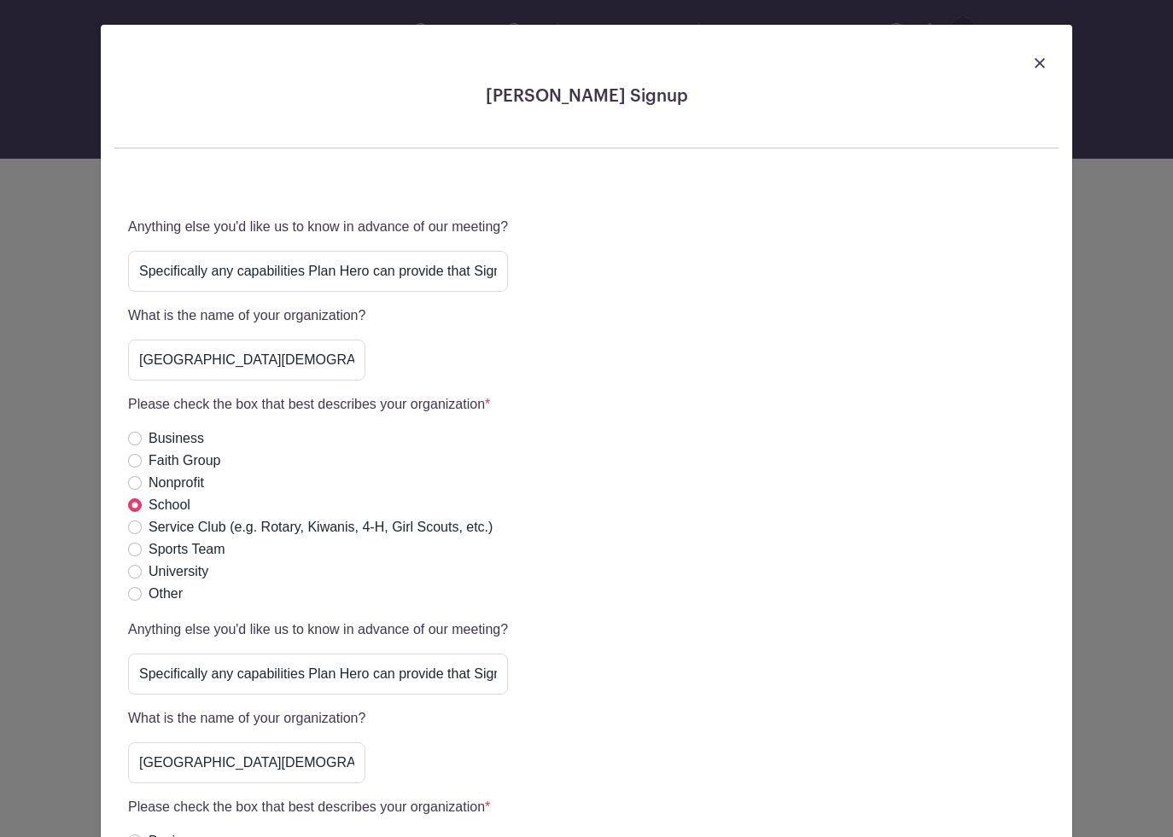
click at [1039, 61] on img at bounding box center [1040, 63] width 10 height 10
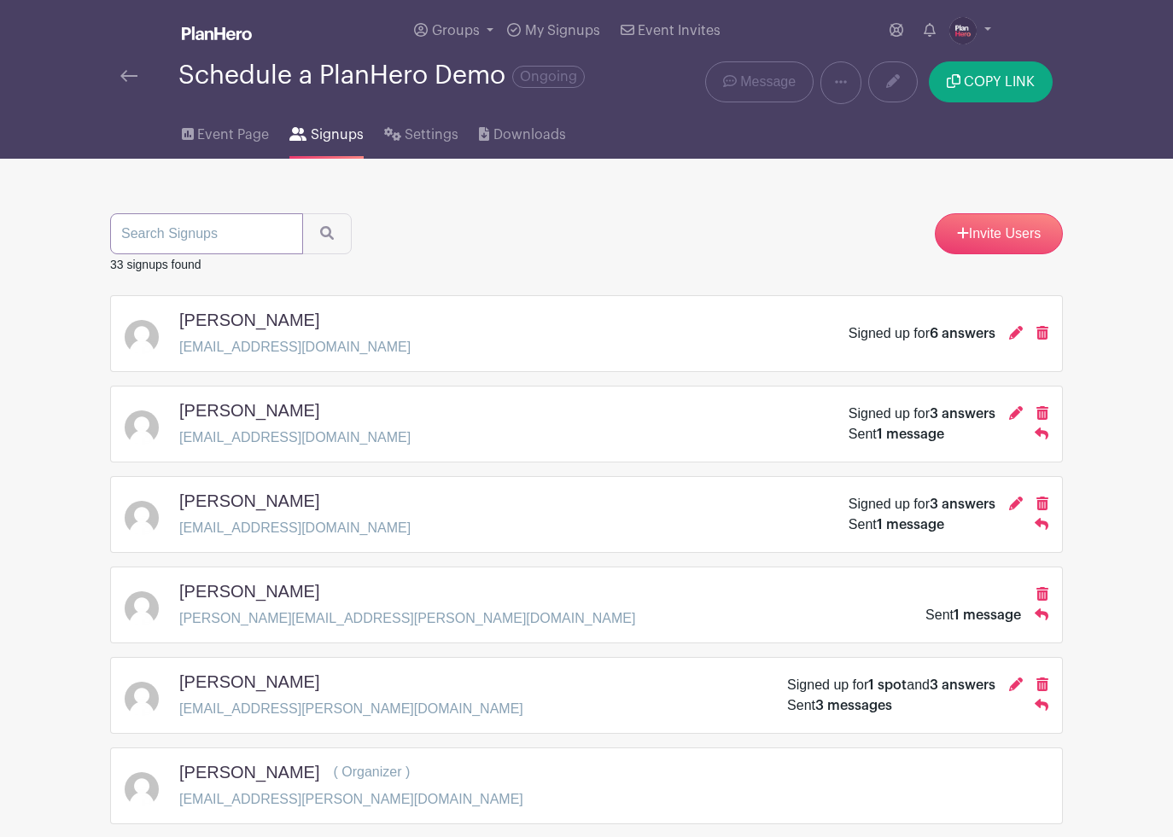
click at [217, 236] on input "search" at bounding box center [206, 233] width 193 height 41
type input "tanya"
click at [302, 213] on button "submit" at bounding box center [327, 233] width 50 height 41
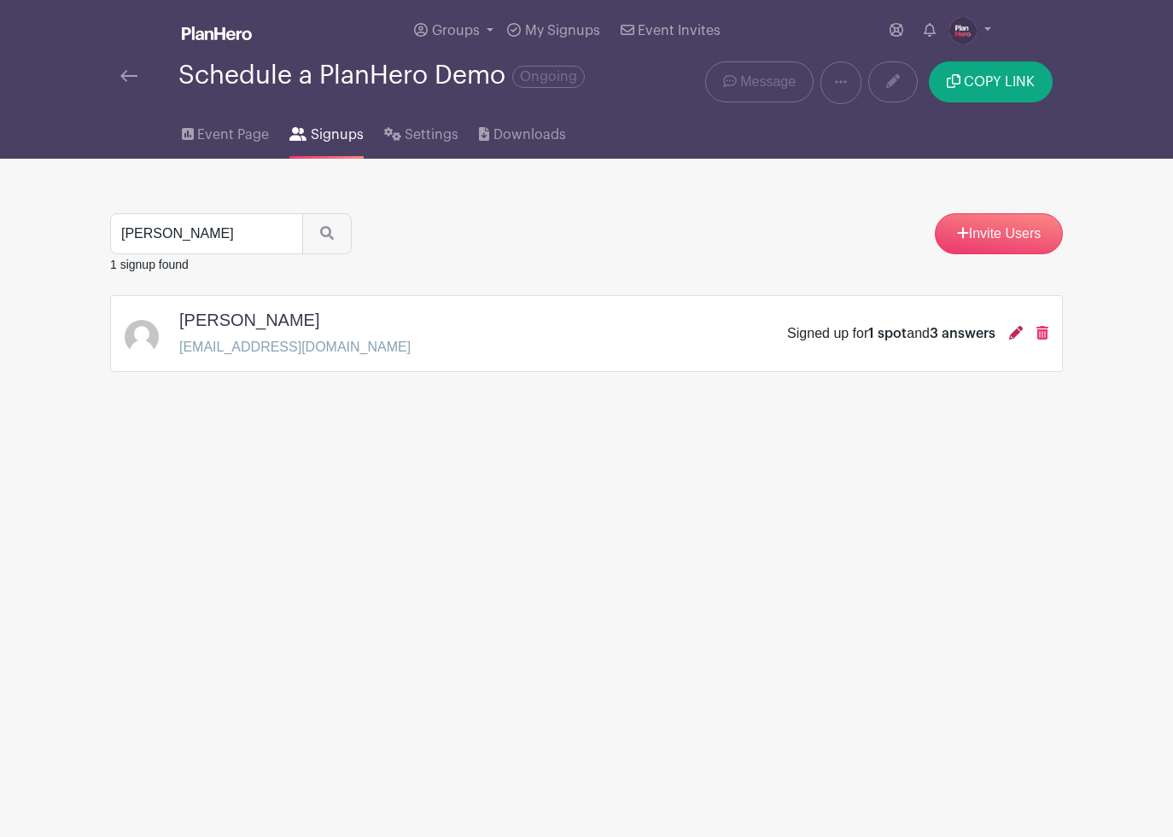
click at [1015, 335] on icon at bounding box center [1016, 333] width 14 height 14
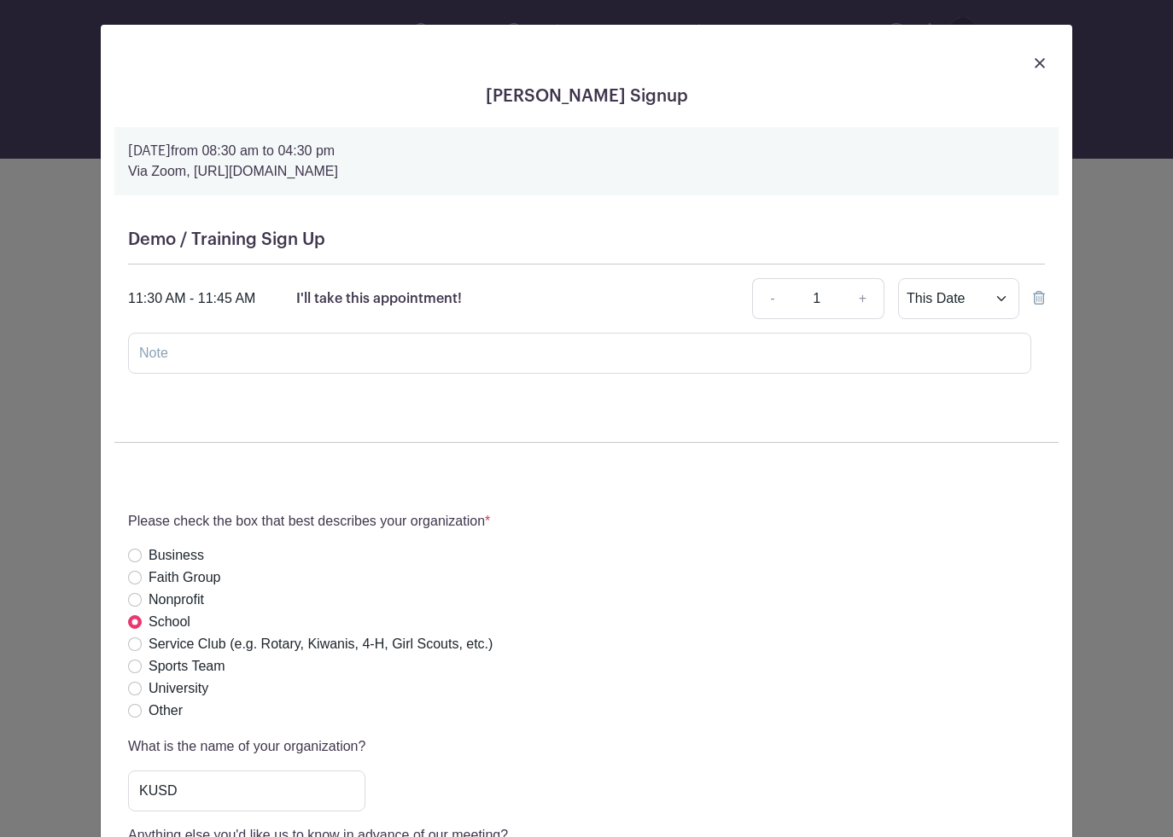
click at [1042, 61] on img at bounding box center [1040, 63] width 10 height 10
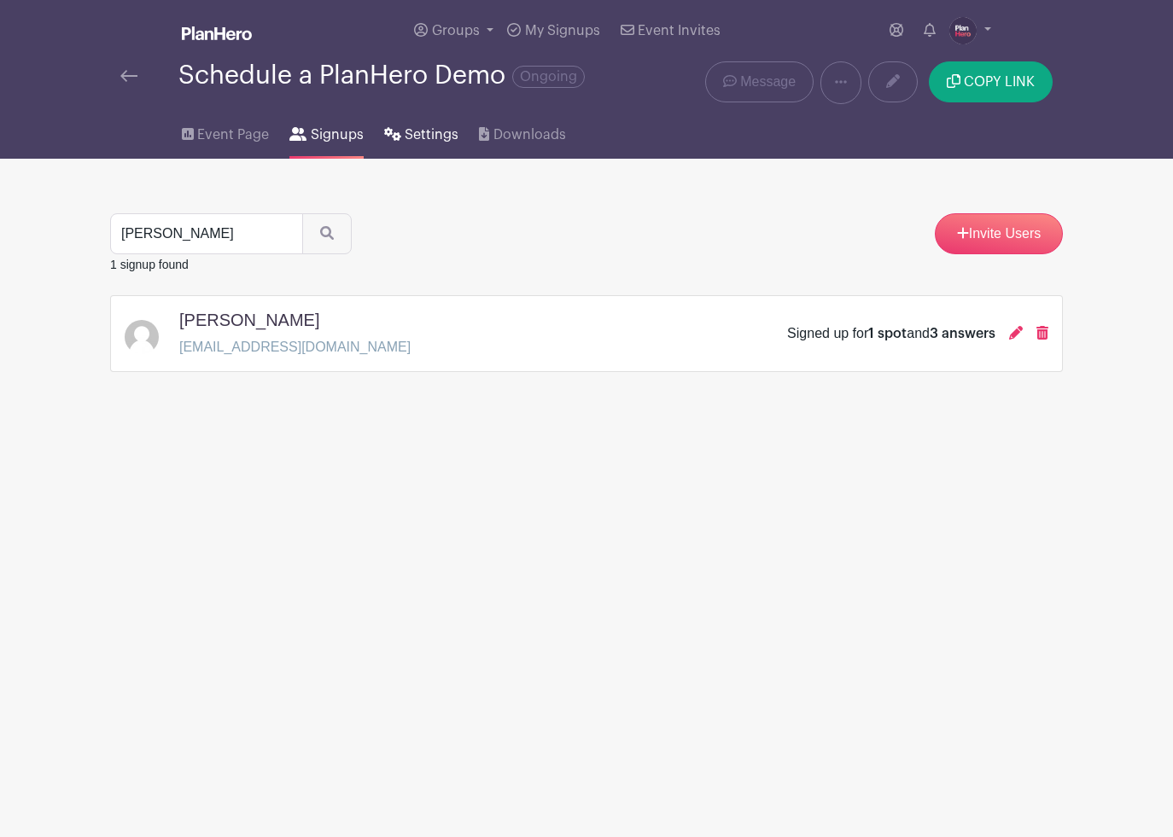
click at [406, 135] on span "Settings" at bounding box center [432, 135] width 54 height 20
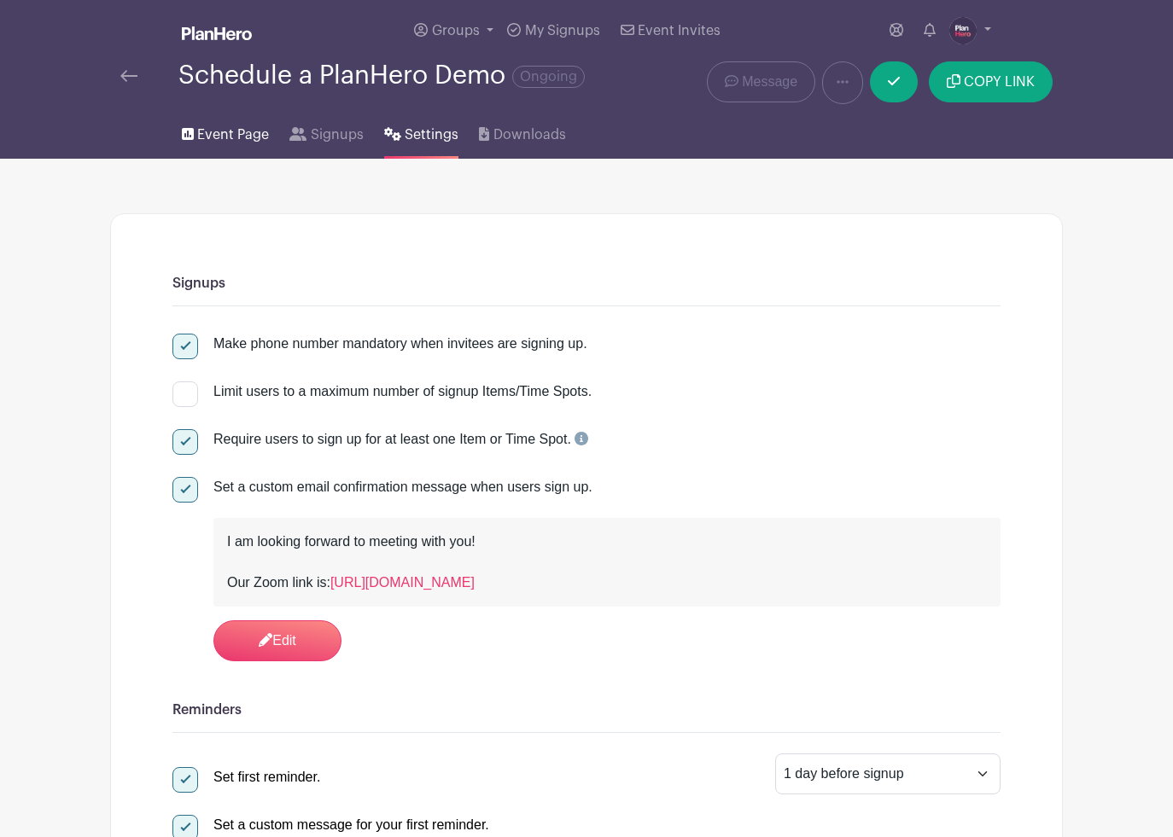
click at [204, 133] on span "Event Page" at bounding box center [233, 135] width 72 height 20
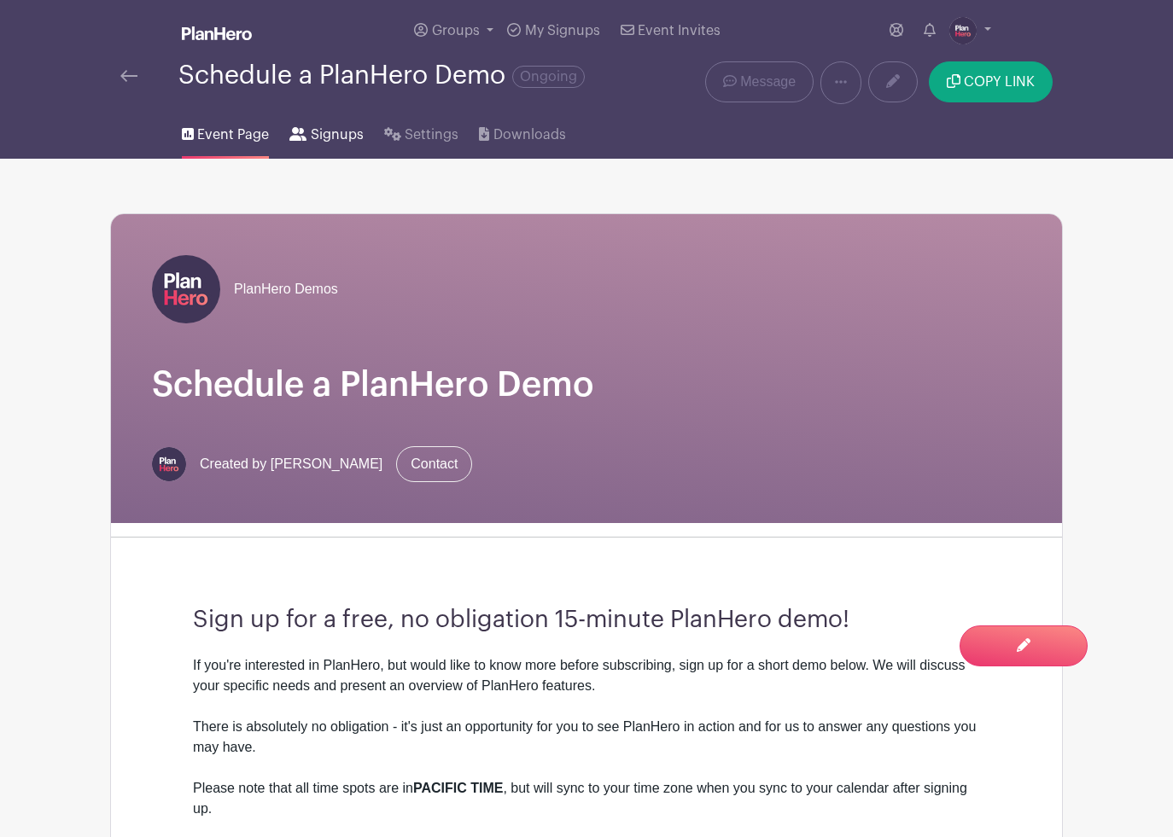
click at [311, 139] on span "Signups" at bounding box center [337, 135] width 53 height 20
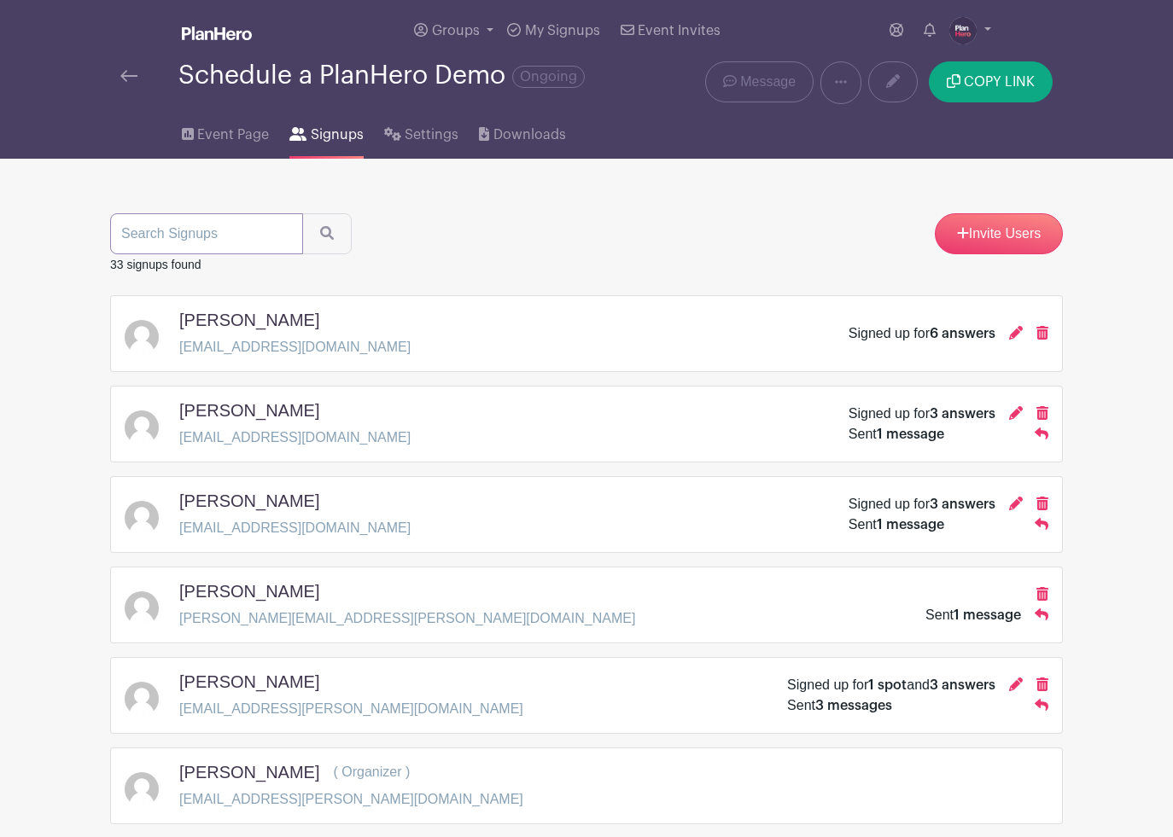
click at [197, 228] on input "search" at bounding box center [206, 233] width 193 height 41
type input "tanyas"
click at [302, 213] on button "submit" at bounding box center [327, 233] width 50 height 41
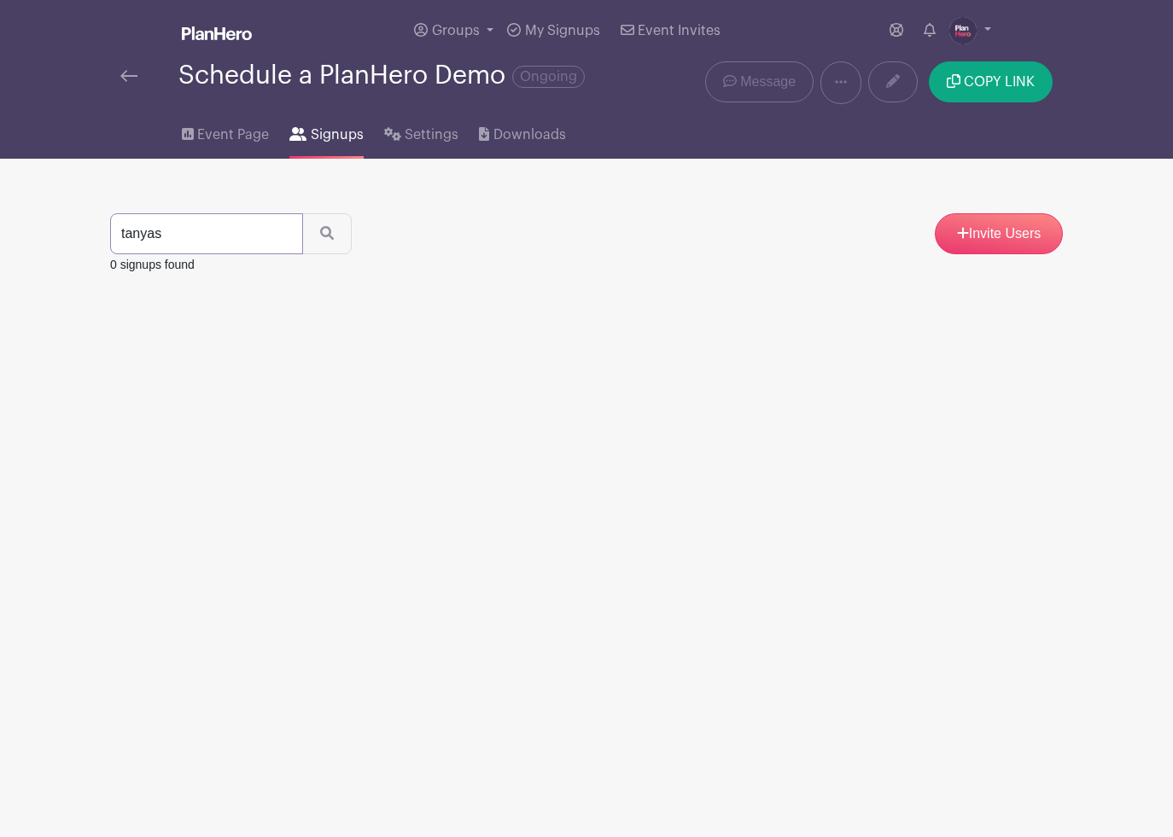
click at [179, 227] on input "tanyas" at bounding box center [206, 233] width 193 height 41
type input "tanya"
click at [302, 213] on button "submit" at bounding box center [327, 233] width 50 height 41
click at [1013, 333] on icon at bounding box center [1016, 333] width 14 height 14
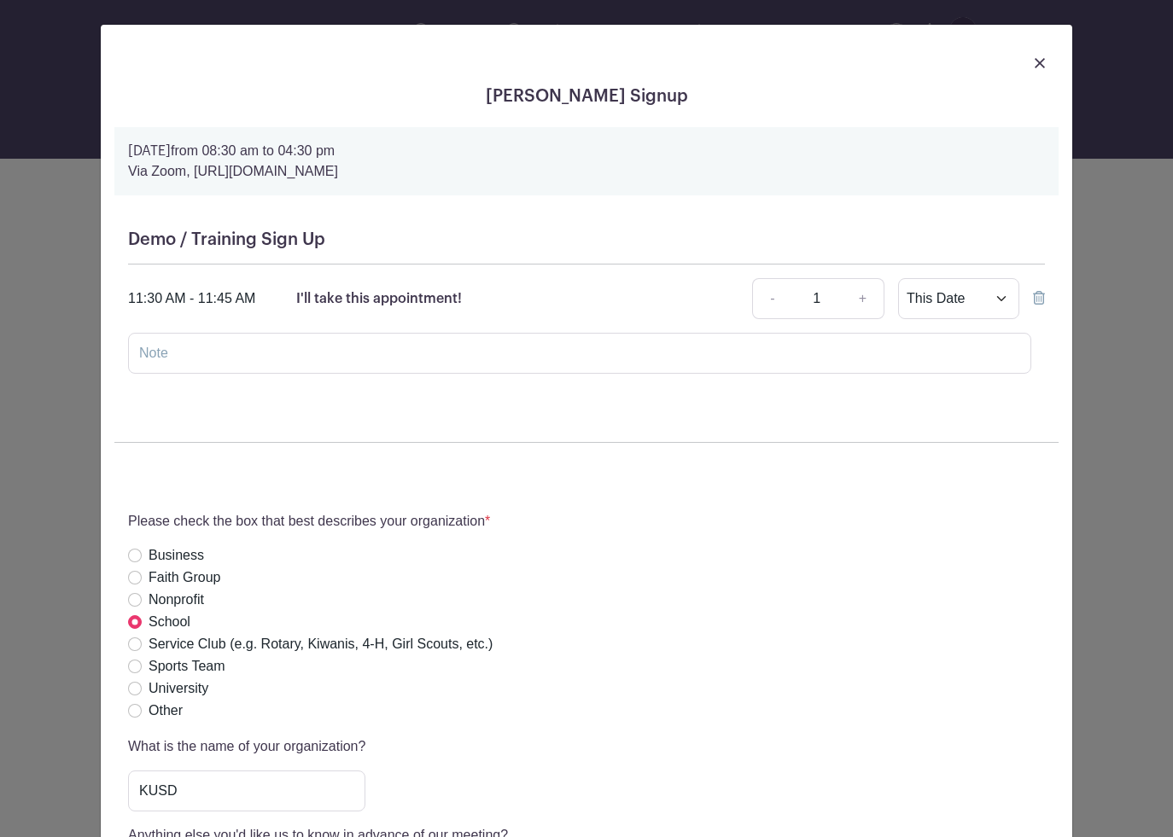
click at [1038, 63] on img at bounding box center [1040, 63] width 10 height 10
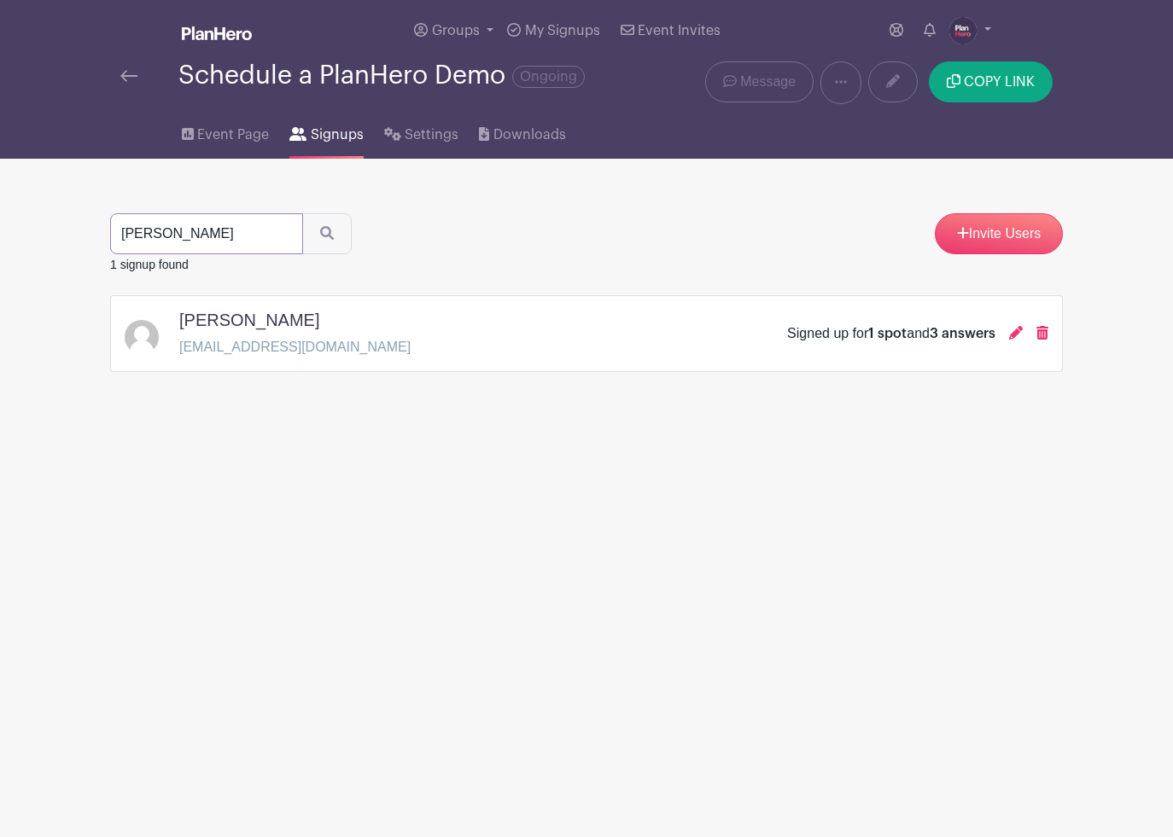
click at [260, 236] on input "tanya" at bounding box center [206, 233] width 193 height 41
click at [320, 231] on icon "submit" at bounding box center [327, 233] width 14 height 14
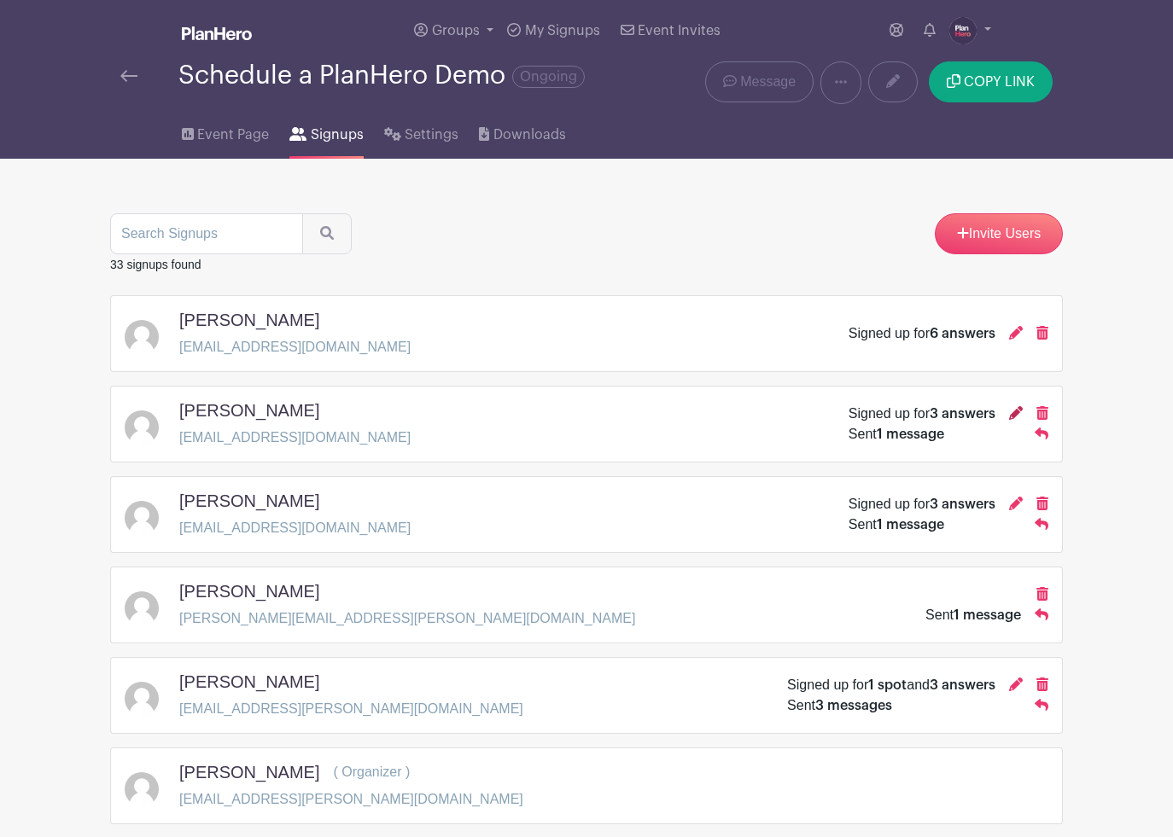
click at [1018, 411] on icon at bounding box center [1016, 413] width 14 height 14
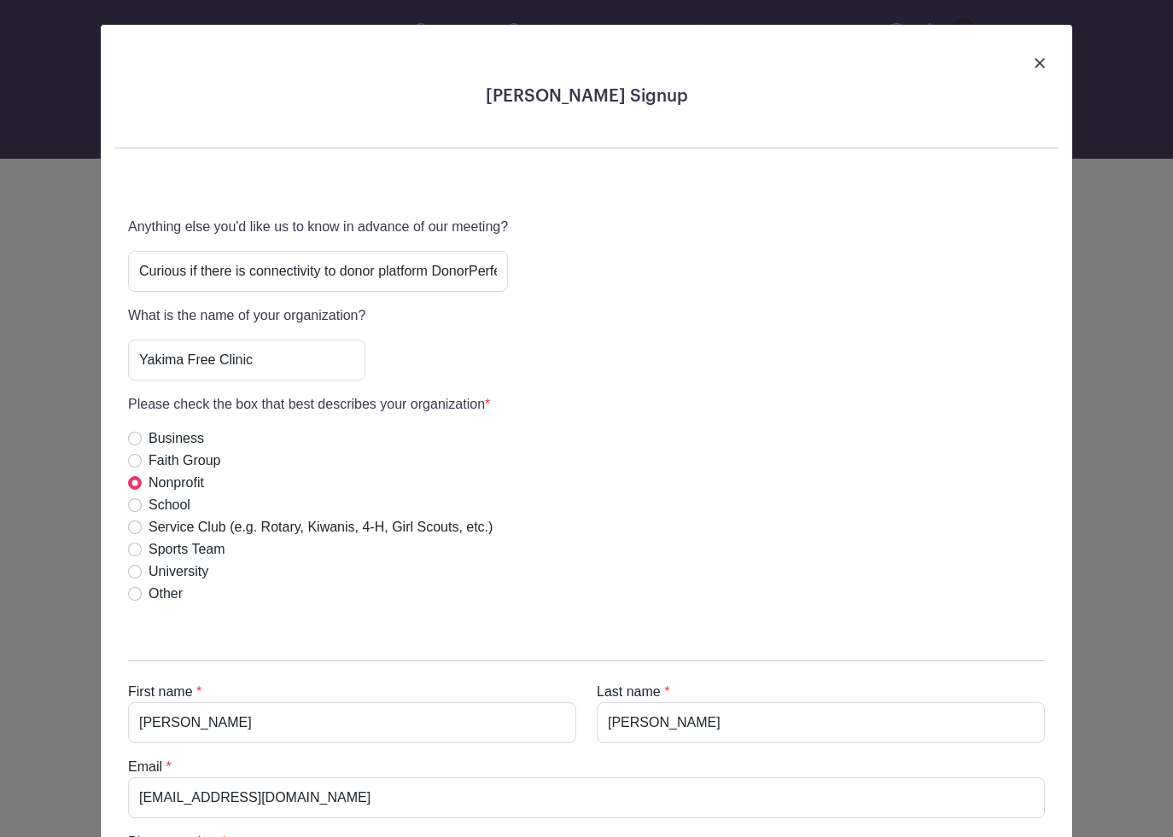
click at [1036, 59] on img at bounding box center [1040, 63] width 10 height 10
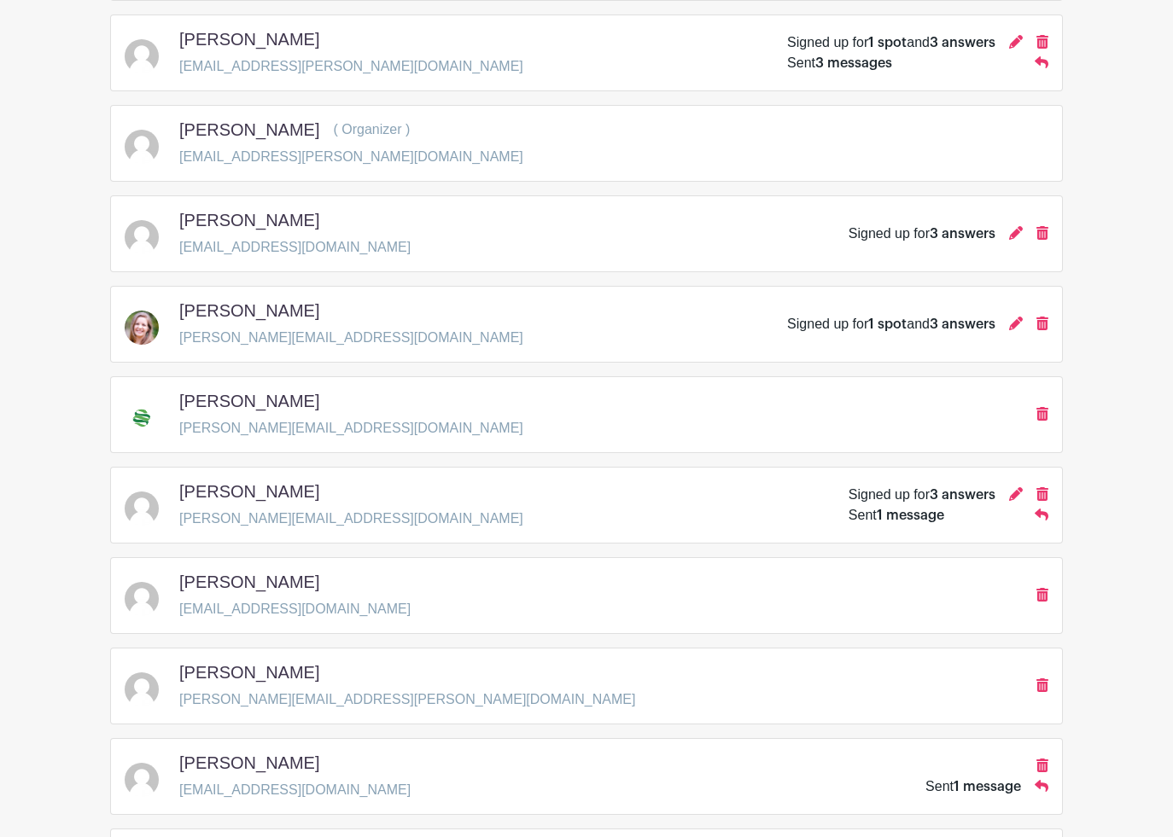
scroll to position [654, 0]
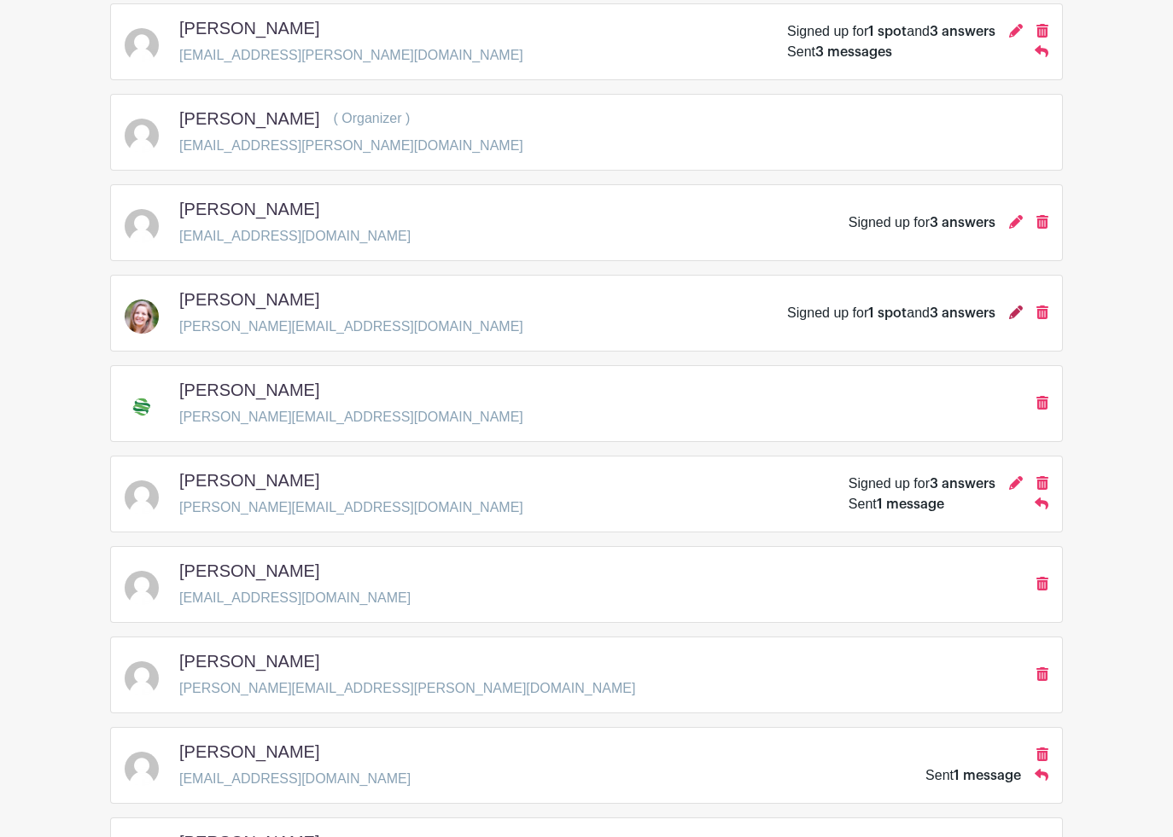
click at [1014, 311] on icon at bounding box center [1016, 313] width 14 height 14
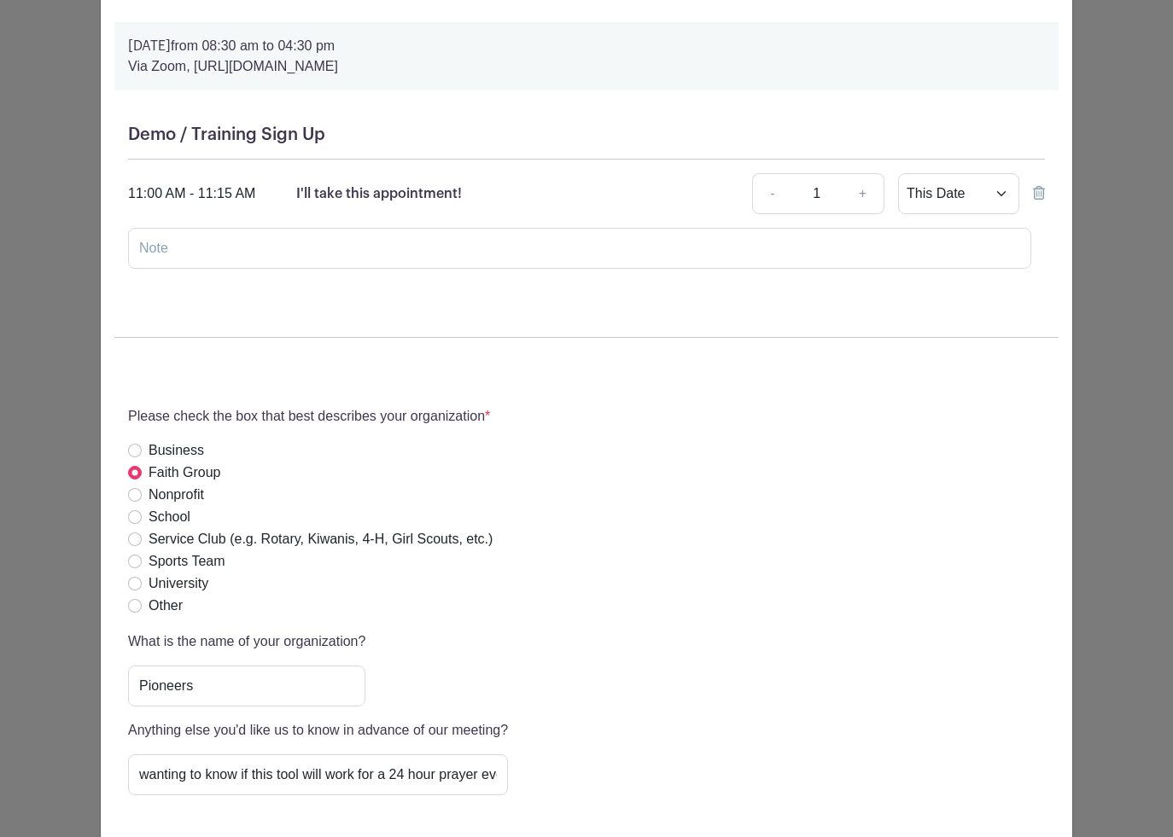
scroll to position [0, 0]
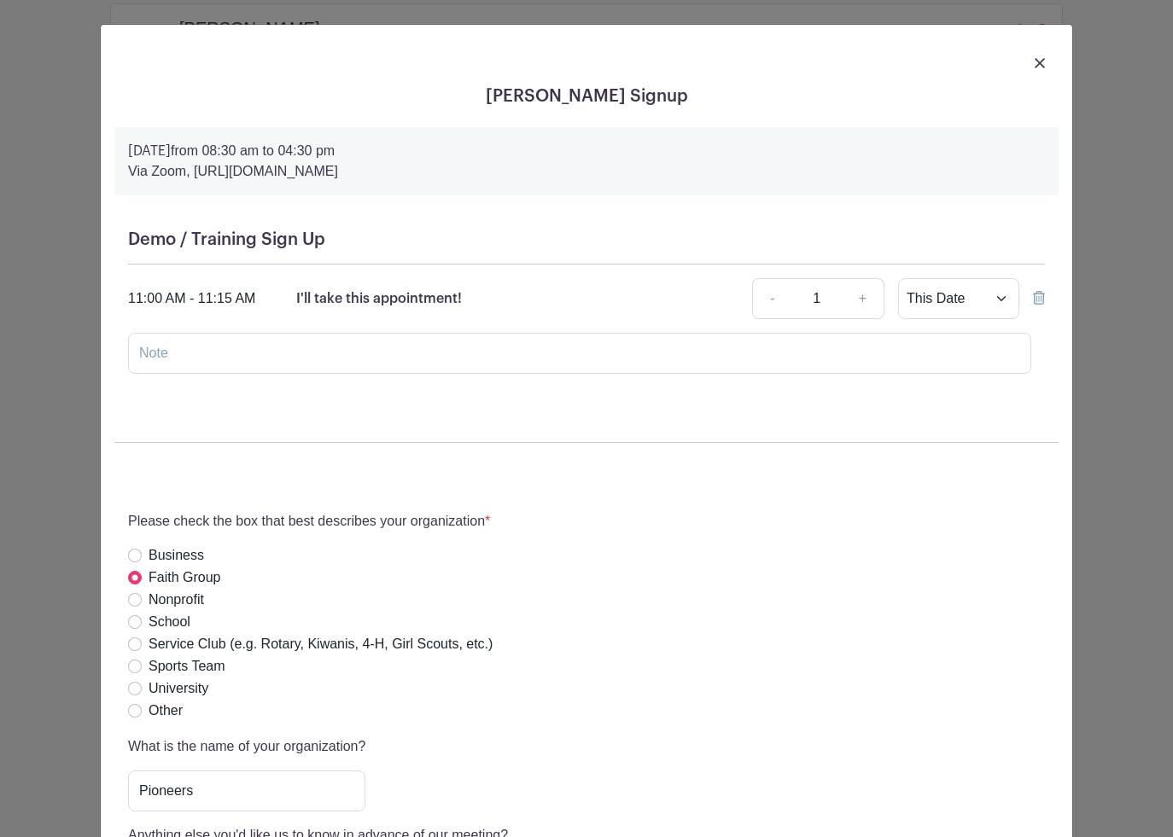
click at [1041, 58] on img at bounding box center [1040, 63] width 10 height 10
